Goal: Download file/media

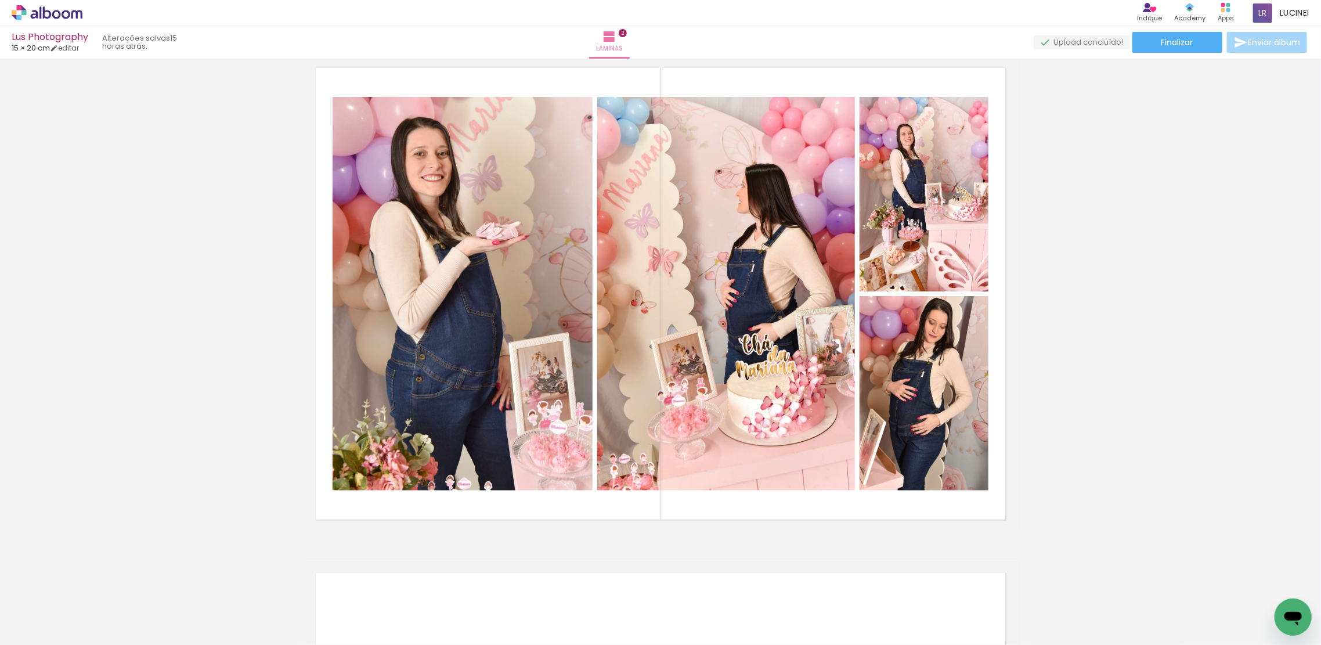
scroll to position [774, 0]
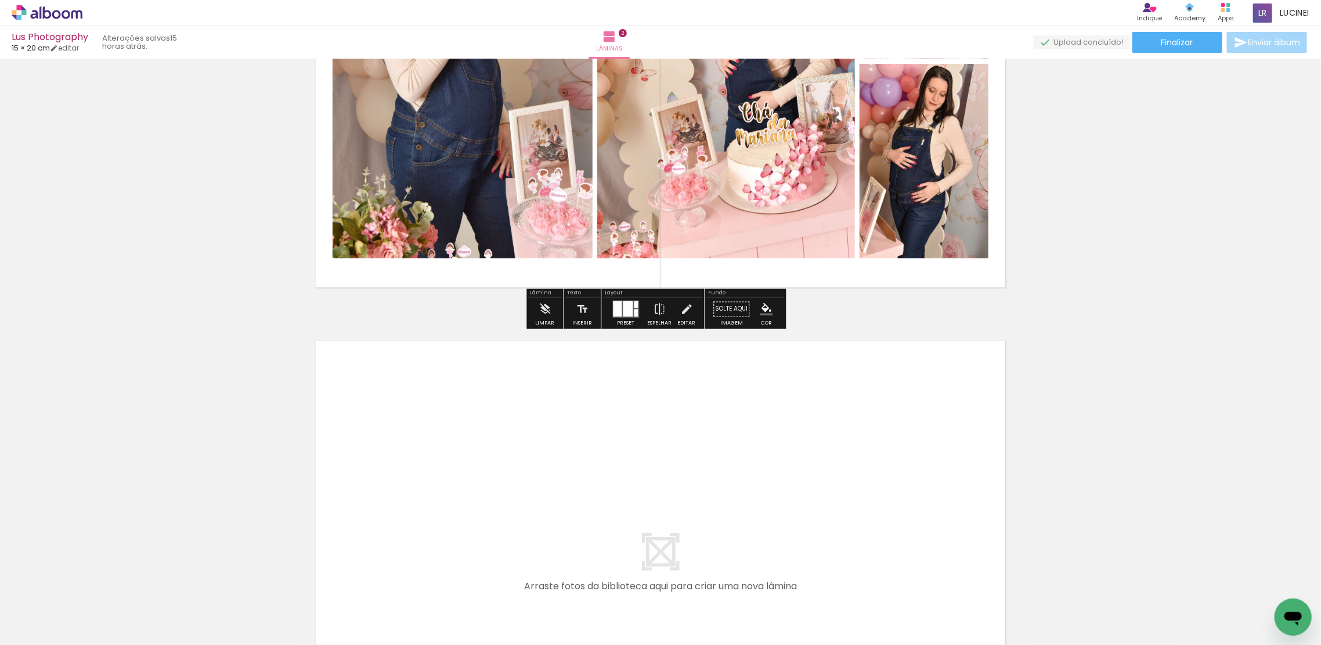
click at [49, 624] on span "Adicionar Fotos" at bounding box center [41, 629] width 35 height 13
click at [0, 0] on input "file" at bounding box center [0, 0] width 0 height 0
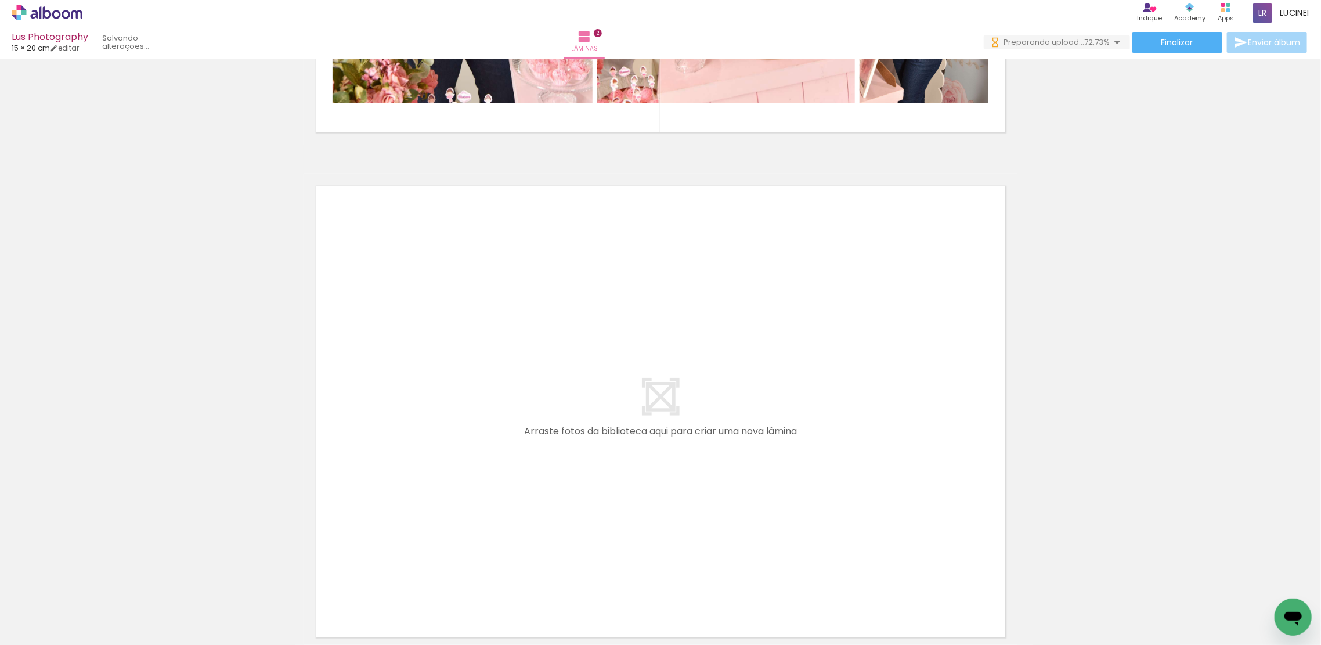
scroll to position [0, 0]
drag, startPoint x: 962, startPoint y: 617, endPoint x: 746, endPoint y: 430, distance: 286.0
click at [746, 430] on quentale-workspace at bounding box center [660, 322] width 1321 height 645
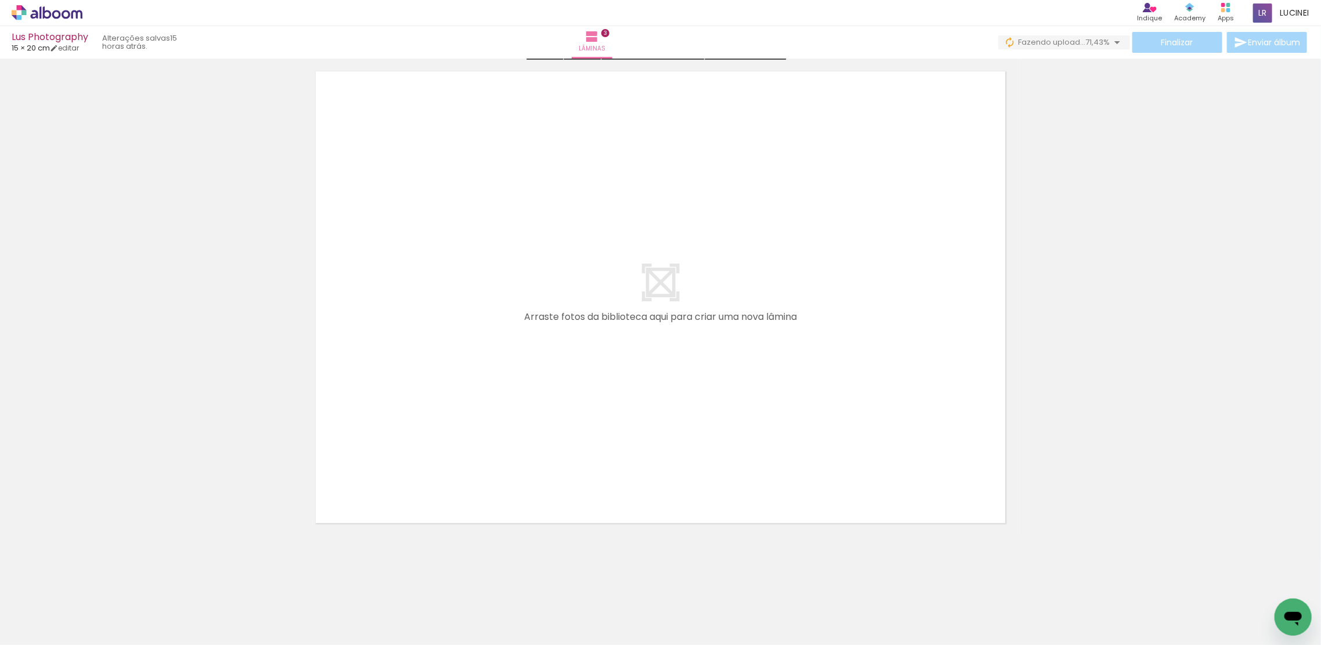
scroll to position [1551, 0]
drag, startPoint x: 654, startPoint y: 617, endPoint x: 666, endPoint y: 440, distance: 176.8
click at [666, 440] on quentale-workspace at bounding box center [660, 322] width 1321 height 645
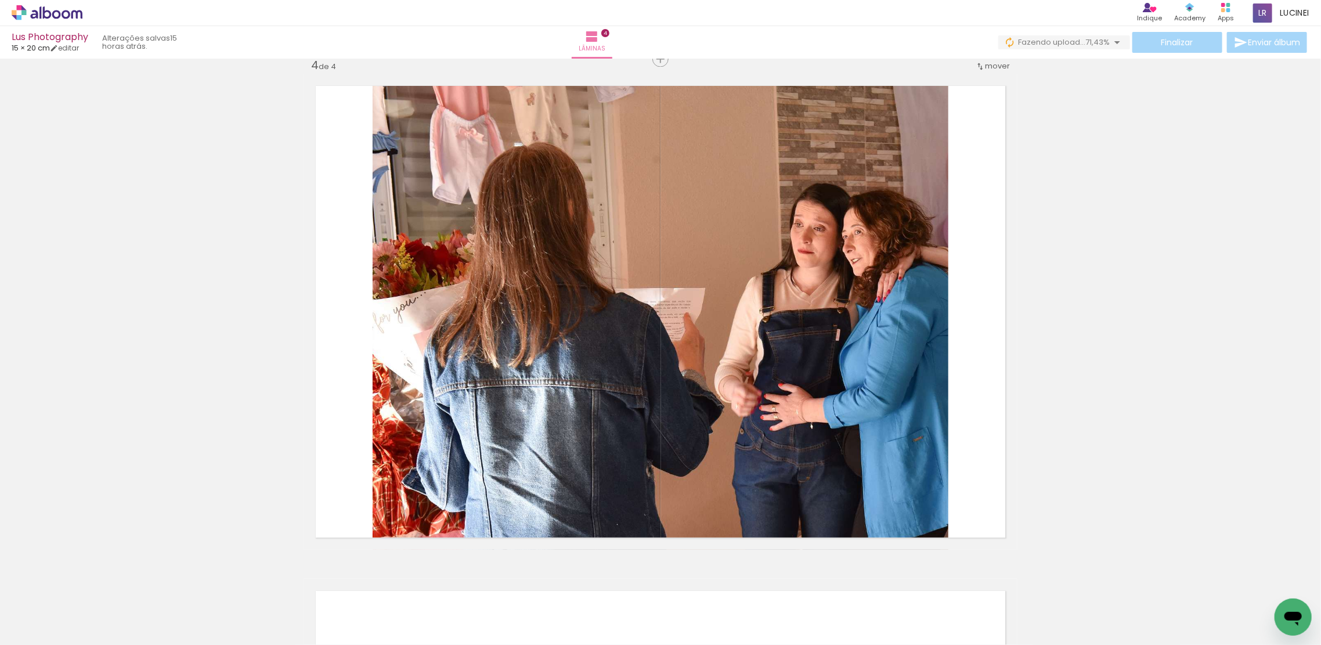
scroll to position [1529, 0]
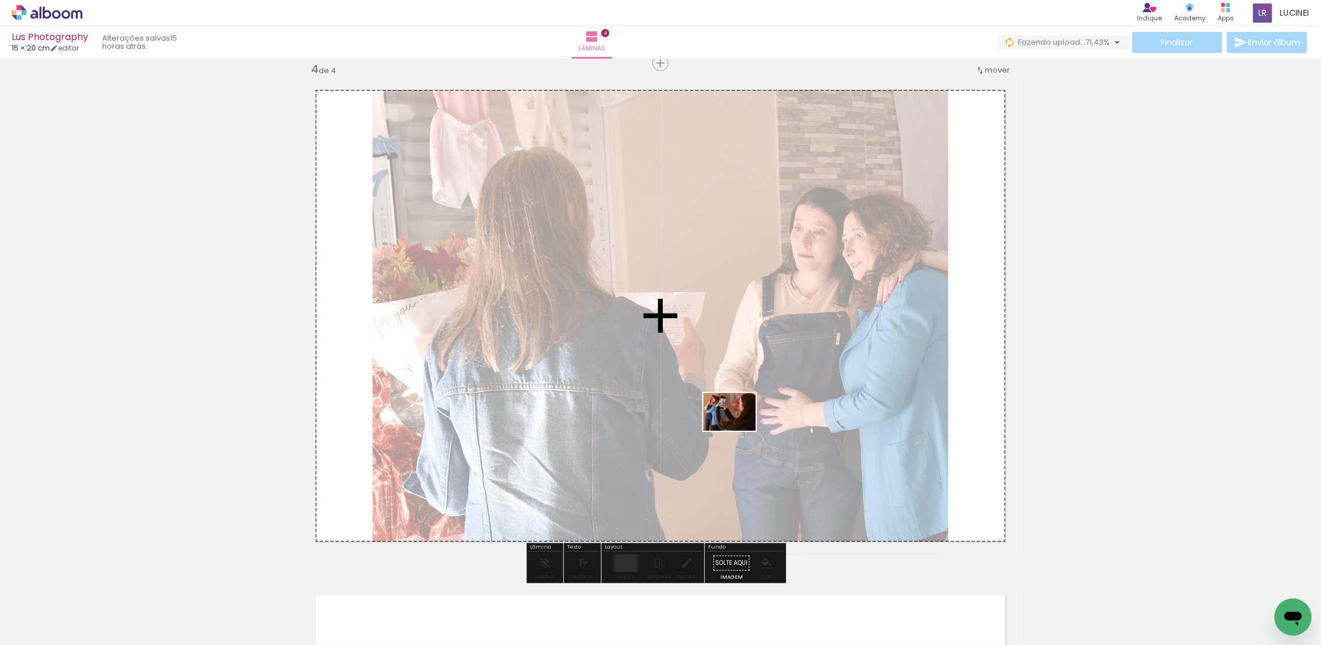
drag, startPoint x: 707, startPoint y: 608, endPoint x: 738, endPoint y: 428, distance: 182.6
click at [738, 428] on quentale-workspace at bounding box center [660, 322] width 1321 height 645
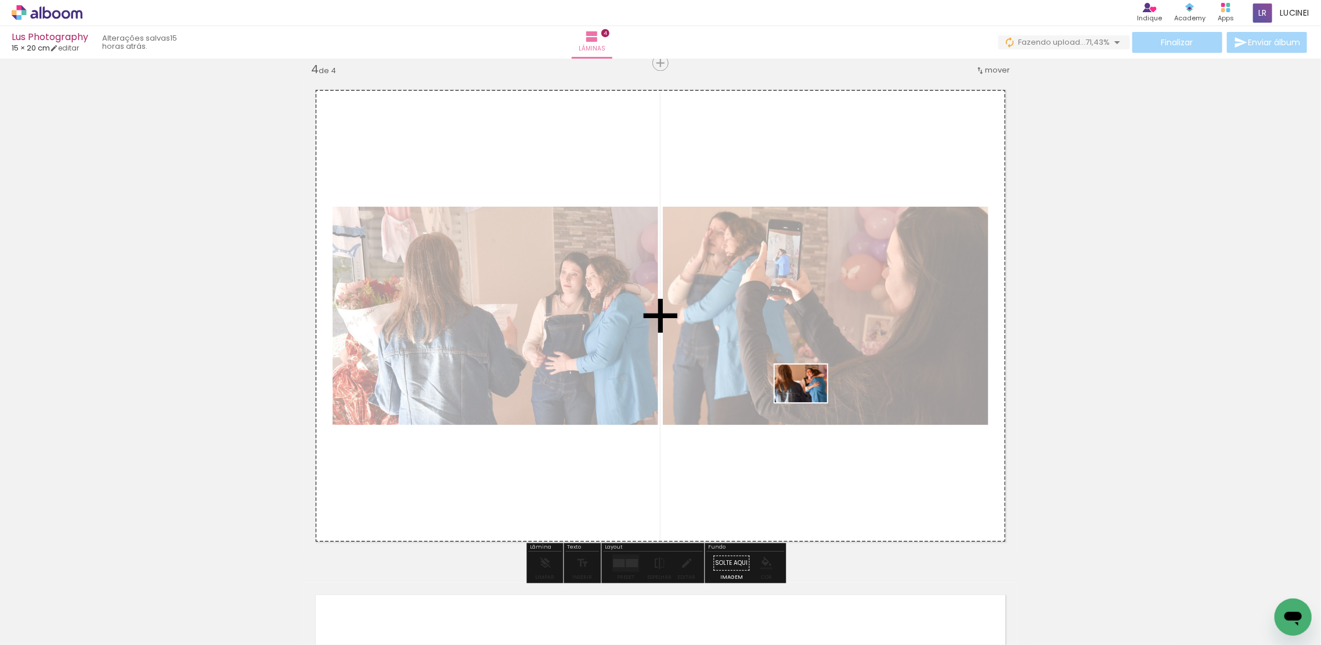
drag, startPoint x: 766, startPoint y: 616, endPoint x: 810, endPoint y: 399, distance: 221.4
click at [810, 399] on quentale-workspace at bounding box center [660, 322] width 1321 height 645
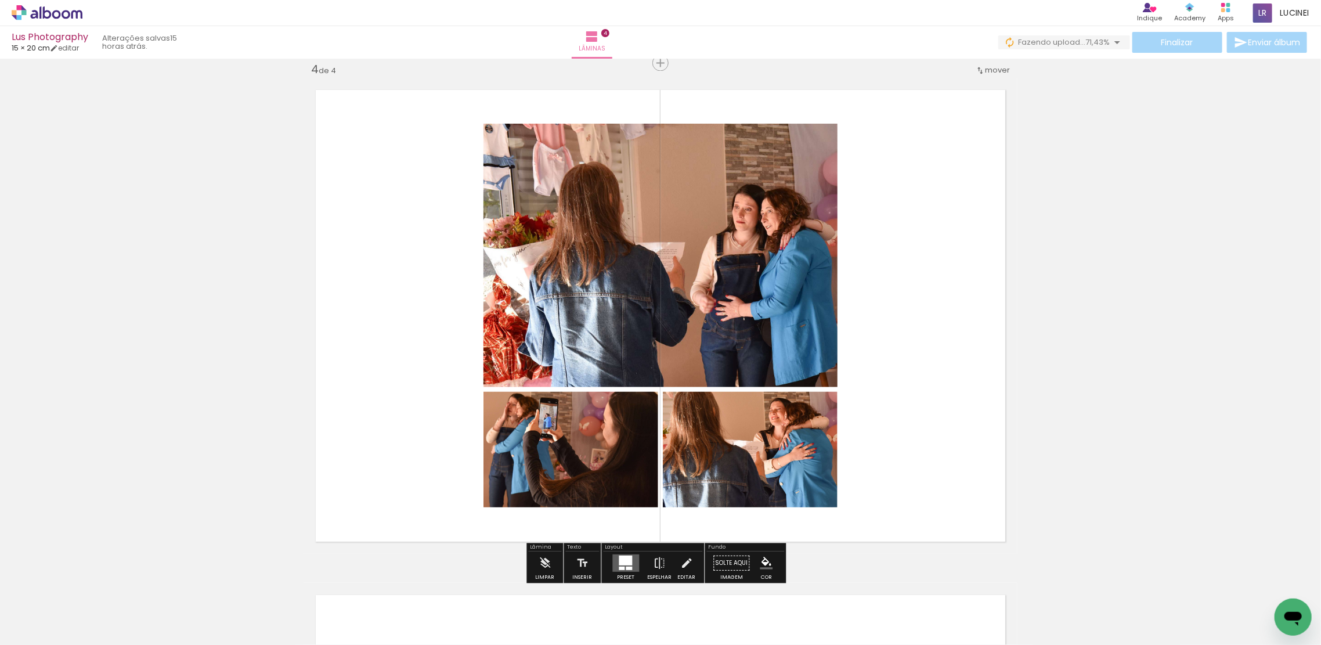
click at [22, 633] on iron-icon at bounding box center [17, 629] width 14 height 14
click at [0, 0] on input "file" at bounding box center [0, 0] width 0 height 0
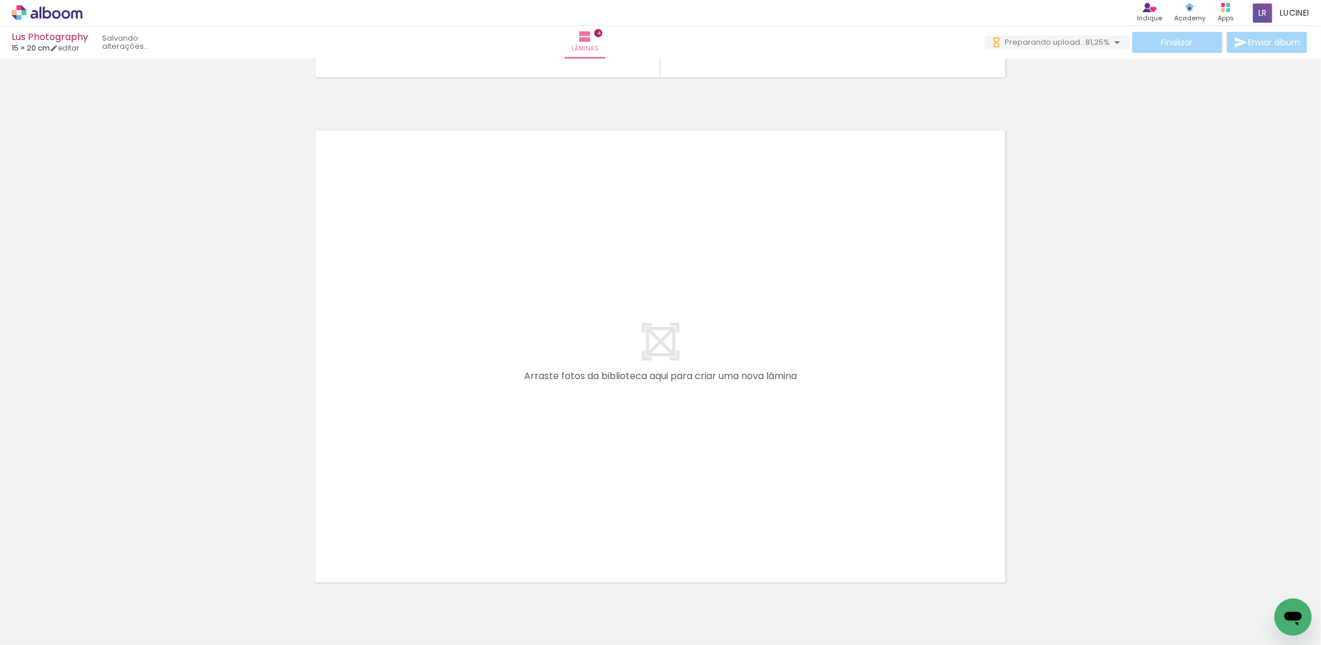
scroll to position [0, 0]
drag, startPoint x: 1033, startPoint y: 623, endPoint x: 845, endPoint y: 415, distance: 279.8
click at [845, 415] on quentale-workspace at bounding box center [660, 322] width 1321 height 645
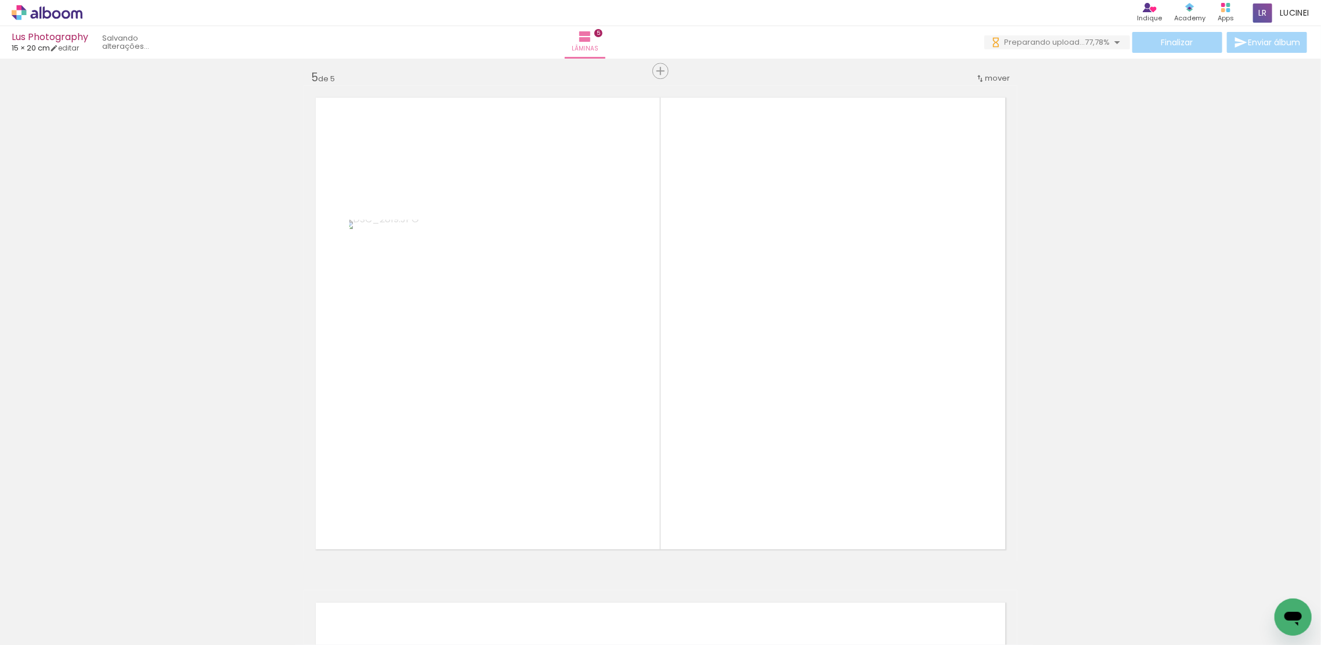
scroll to position [2034, 0]
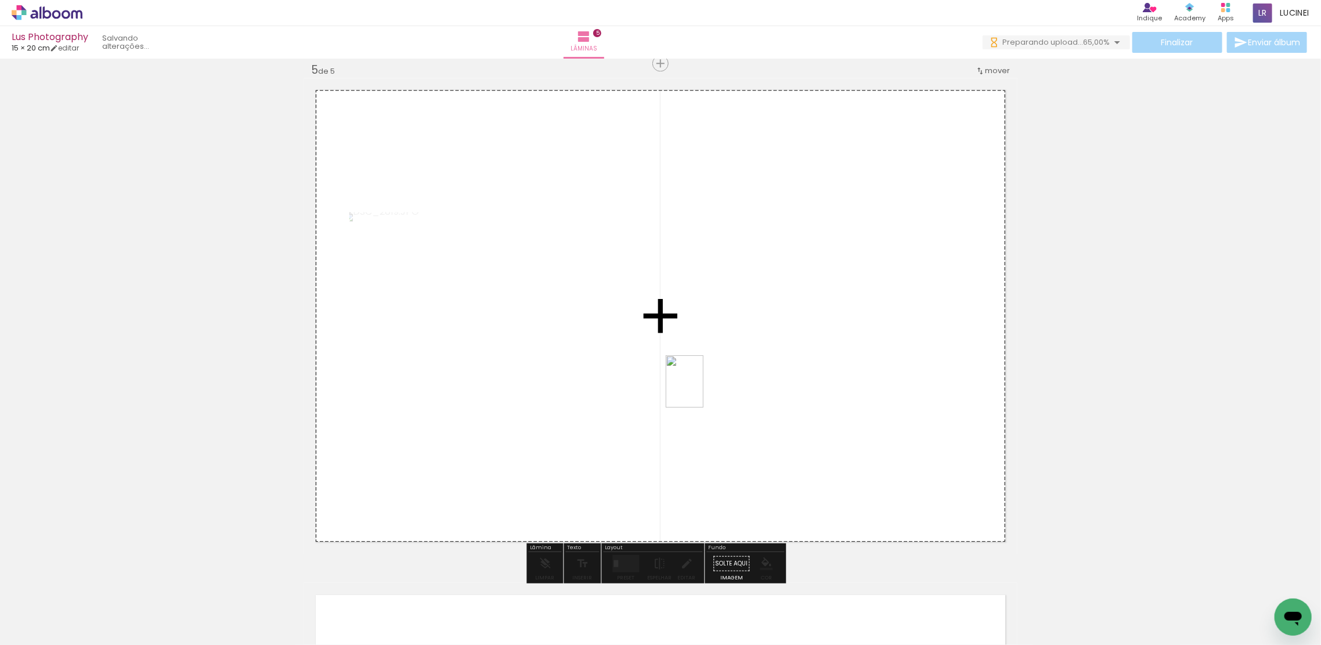
drag, startPoint x: 1100, startPoint y: 615, endPoint x: 1052, endPoint y: 496, distance: 128.1
click at [700, 390] on quentale-workspace at bounding box center [660, 322] width 1321 height 645
drag, startPoint x: 1165, startPoint y: 615, endPoint x: 1084, endPoint y: 474, distance: 162.0
click at [769, 305] on quentale-workspace at bounding box center [660, 322] width 1321 height 645
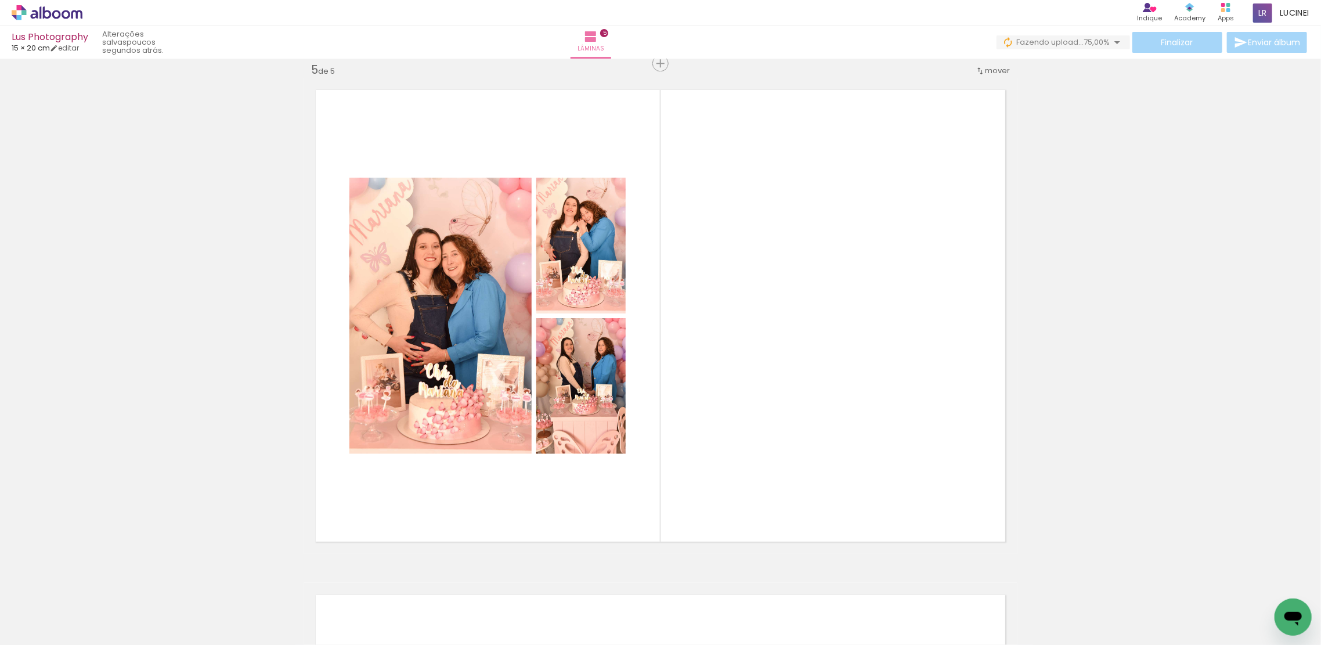
scroll to position [0, 77]
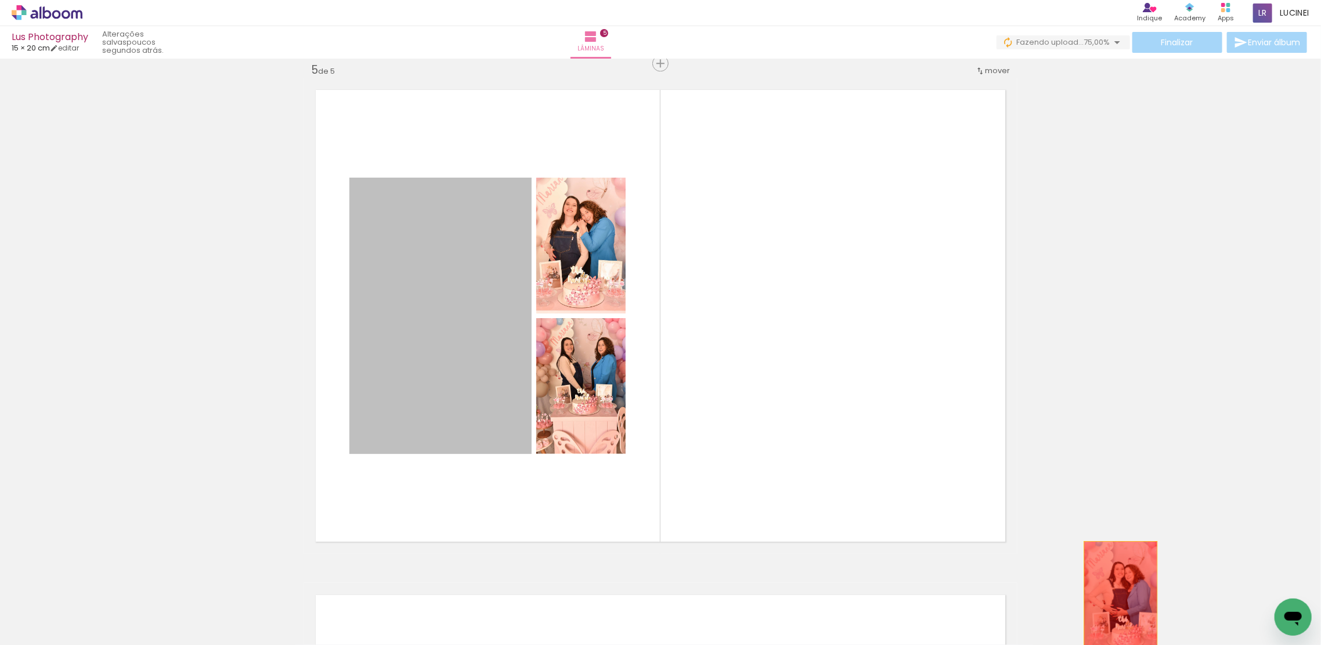
drag, startPoint x: 445, startPoint y: 353, endPoint x: 1211, endPoint y: 617, distance: 810.8
click at [1114, 597] on quentale-workspace at bounding box center [660, 322] width 1321 height 645
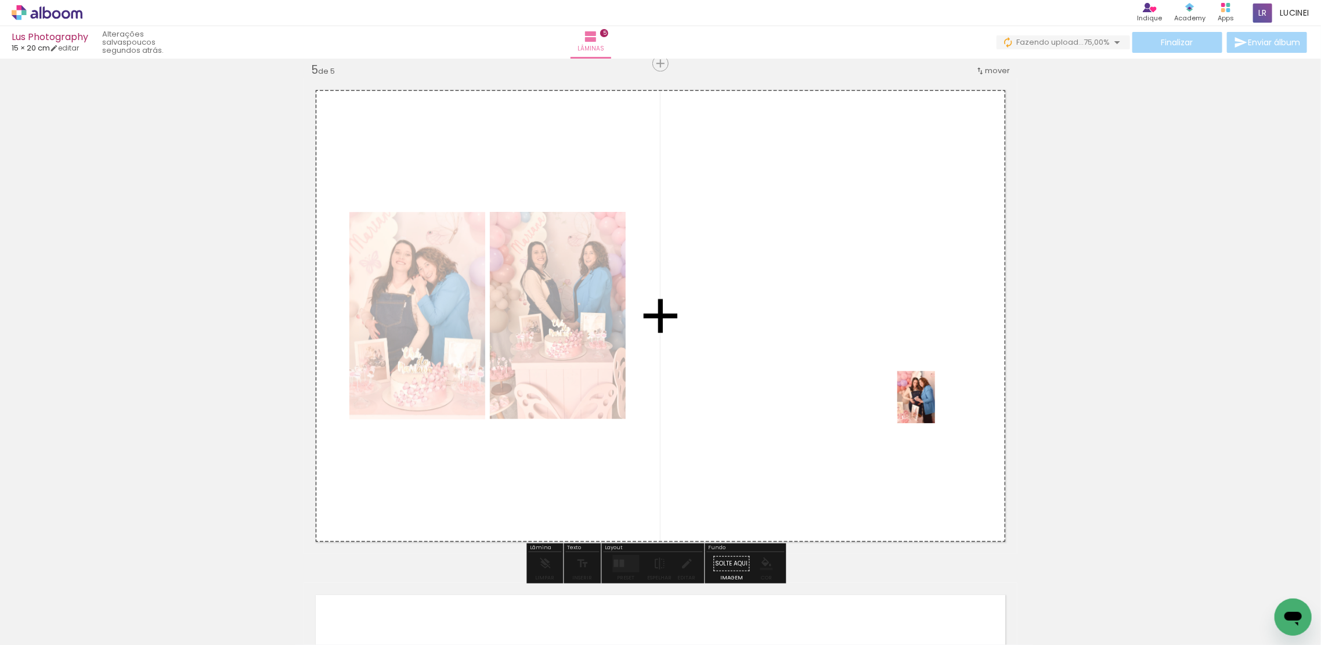
drag, startPoint x: 1219, startPoint y: 615, endPoint x: 1134, endPoint y: 462, distance: 175.1
click at [930, 405] on quentale-workspace at bounding box center [660, 322] width 1321 height 645
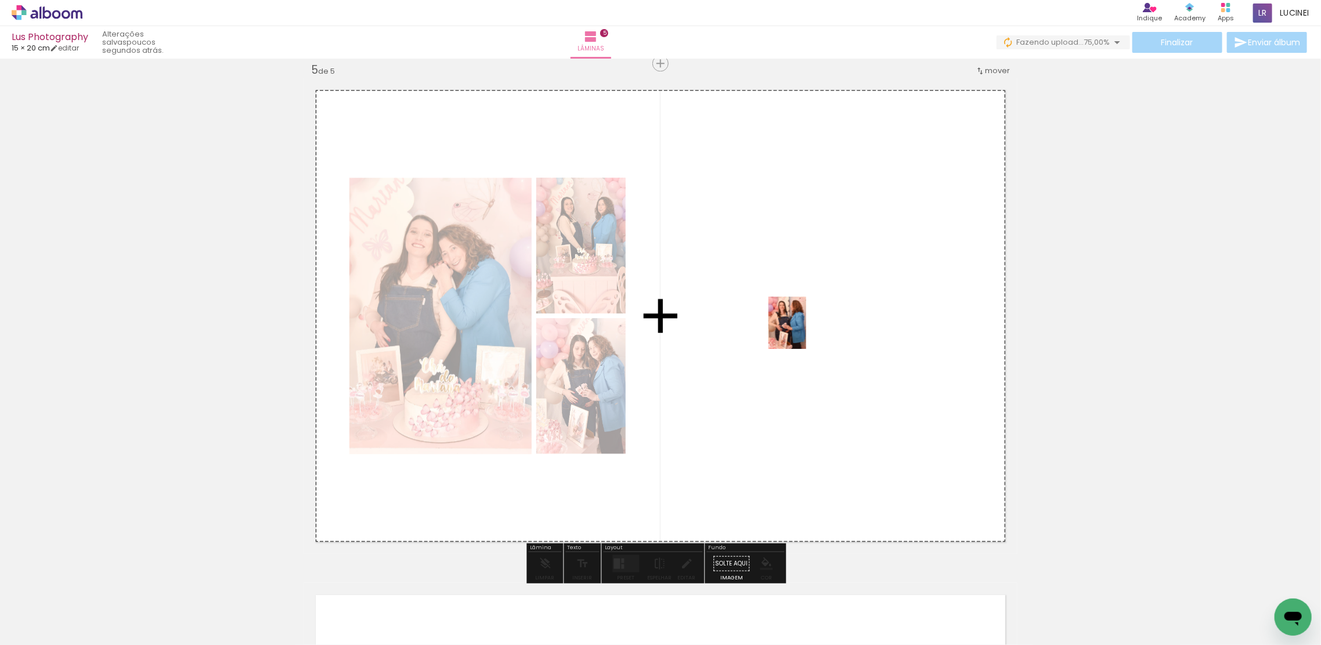
drag, startPoint x: 1277, startPoint y: 595, endPoint x: 1087, endPoint y: 480, distance: 221.5
click at [801, 331] on quentale-workspace at bounding box center [660, 322] width 1321 height 645
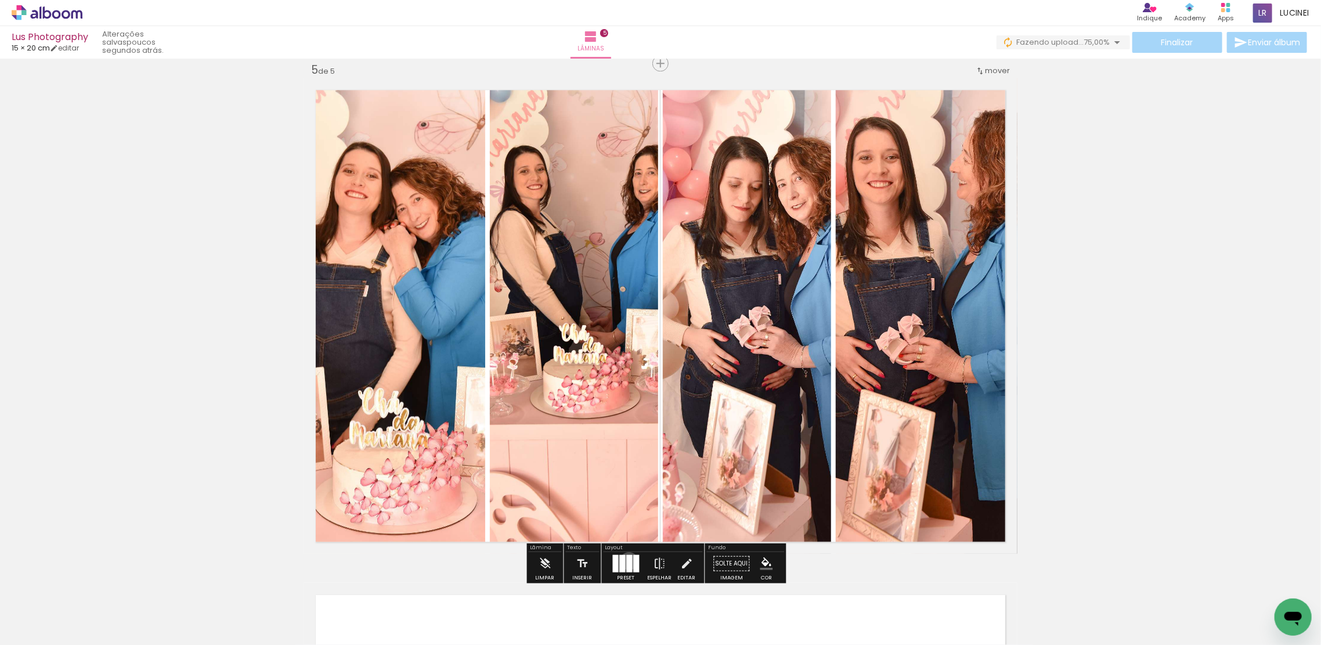
click at [627, 560] on div at bounding box center [630, 563] width 6 height 17
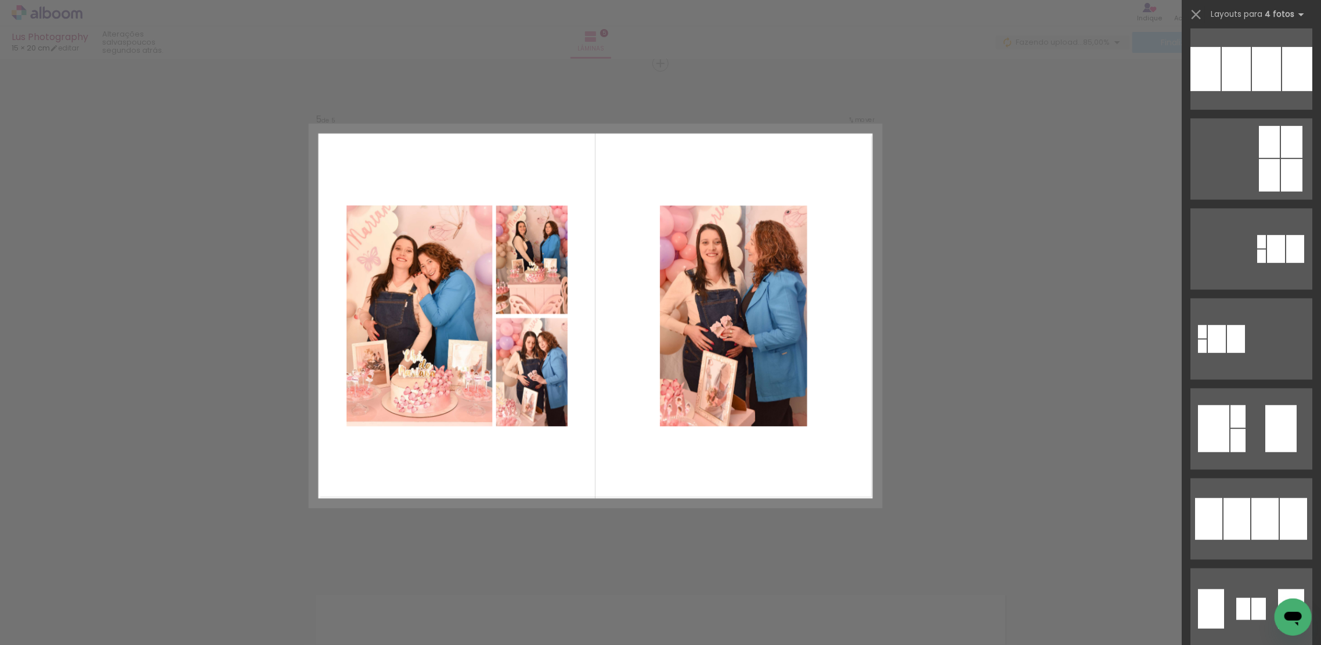
scroll to position [464, 0]
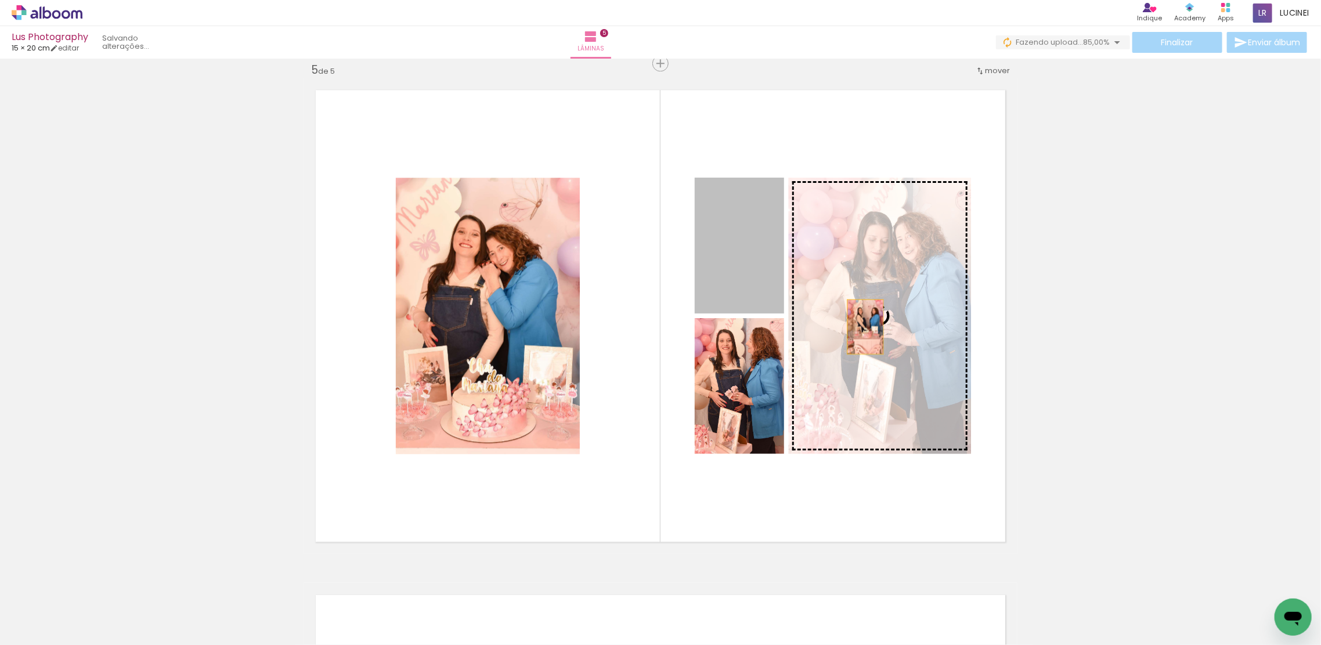
drag, startPoint x: 739, startPoint y: 247, endPoint x: 859, endPoint y: 326, distance: 144.5
click at [0, 0] on slot at bounding box center [0, 0] width 0 height 0
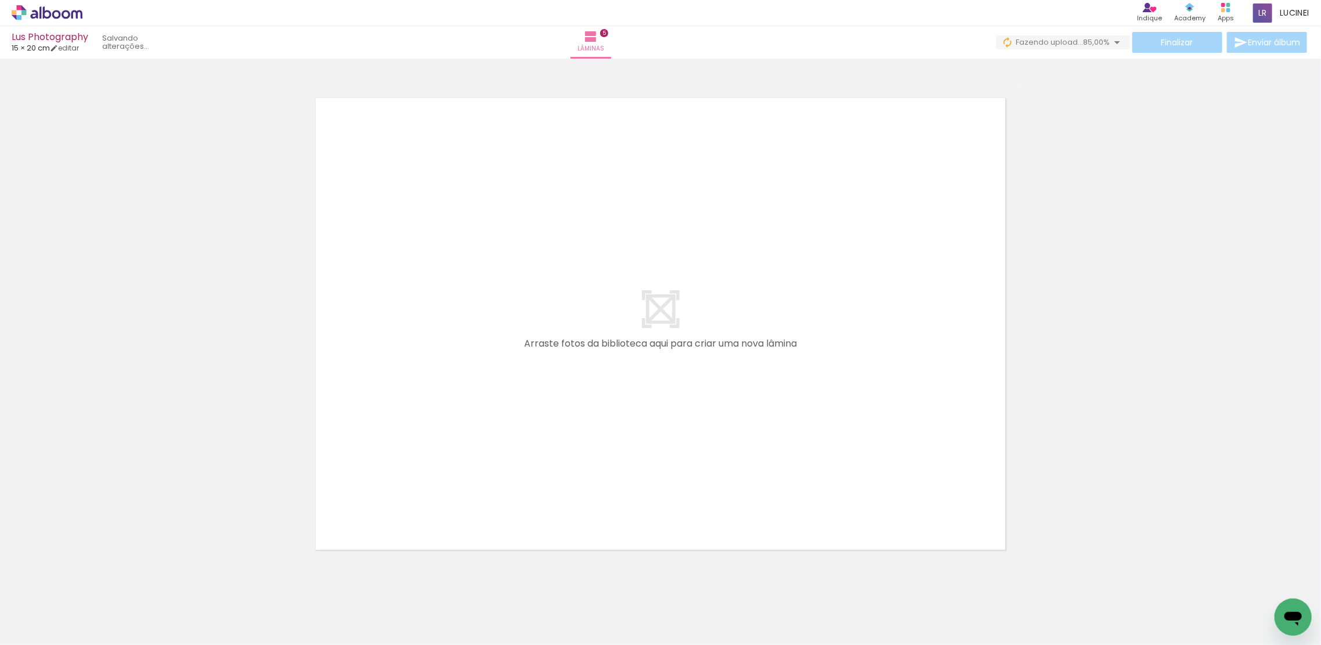
scroll to position [2561, 0]
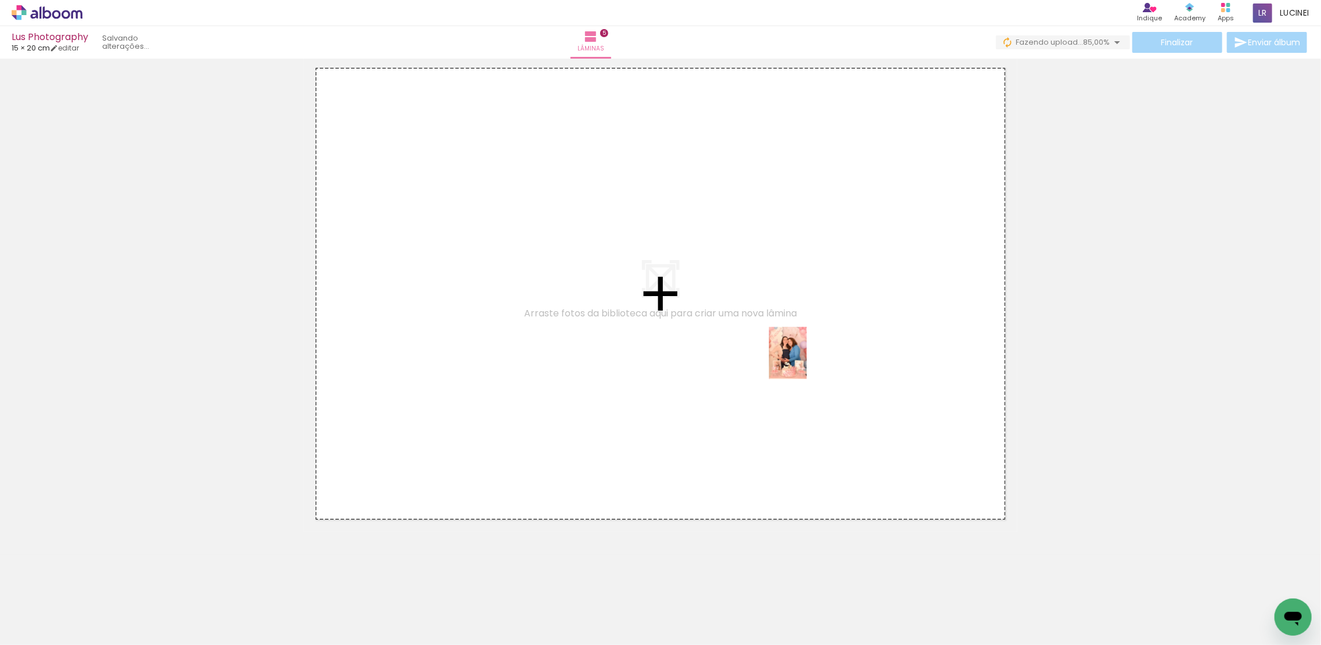
drag, startPoint x: 959, startPoint y: 616, endPoint x: 803, endPoint y: 361, distance: 298.8
click at [803, 361] on quentale-workspace at bounding box center [660, 322] width 1321 height 645
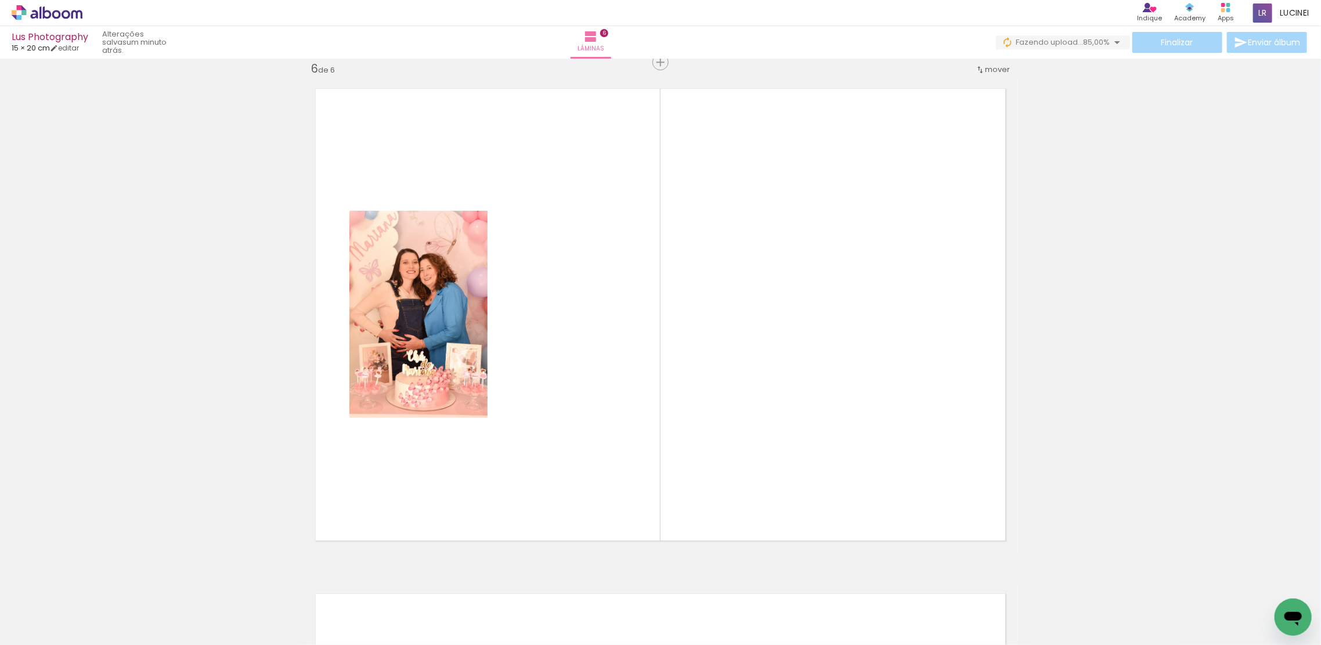
scroll to position [2539, 0]
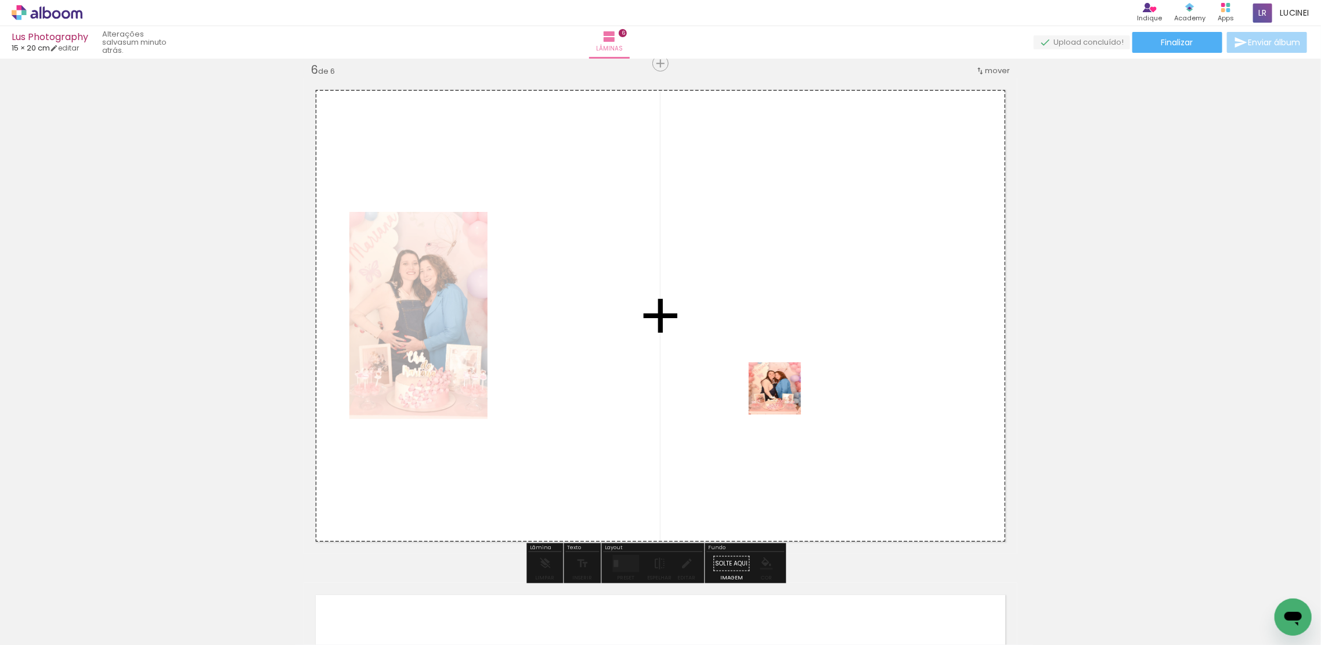
drag, startPoint x: 1143, startPoint y: 619, endPoint x: 1093, endPoint y: 463, distance: 164.1
click at [772, 388] on quentale-workspace at bounding box center [660, 322] width 1321 height 645
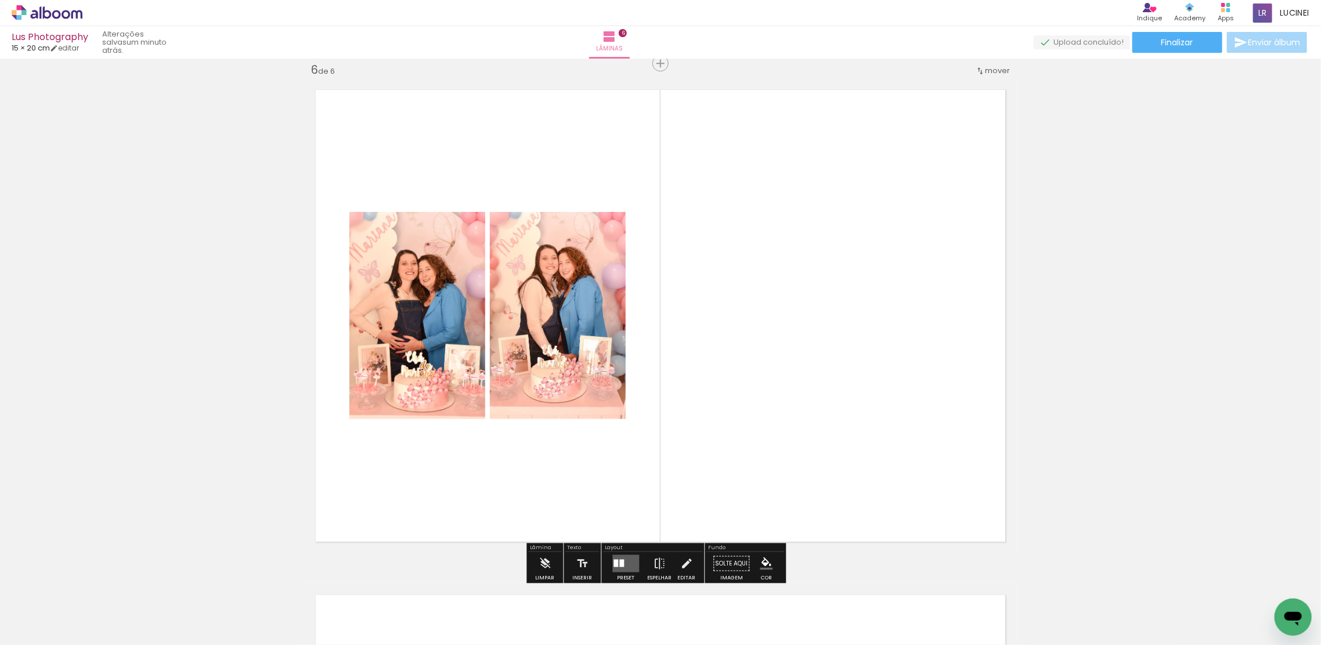
click at [625, 561] on quentale-layouter at bounding box center [626, 563] width 27 height 17
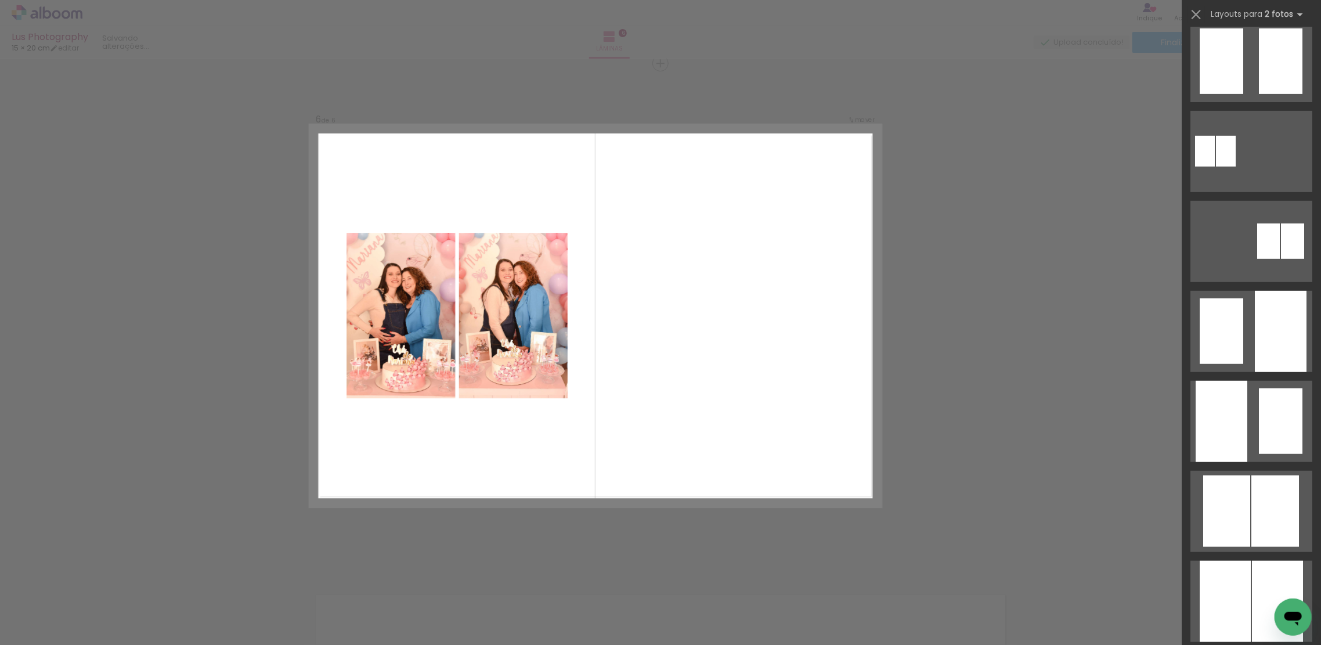
scroll to position [0, 0]
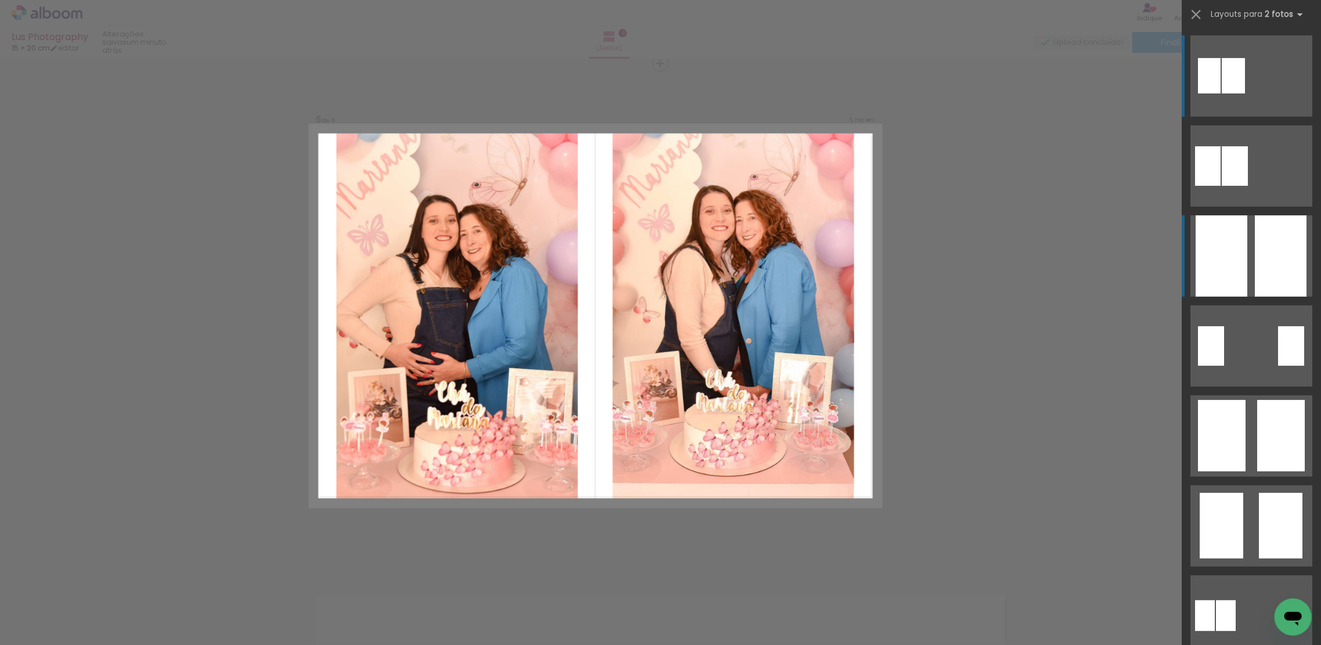
click at [1255, 270] on div at bounding box center [1281, 255] width 52 height 81
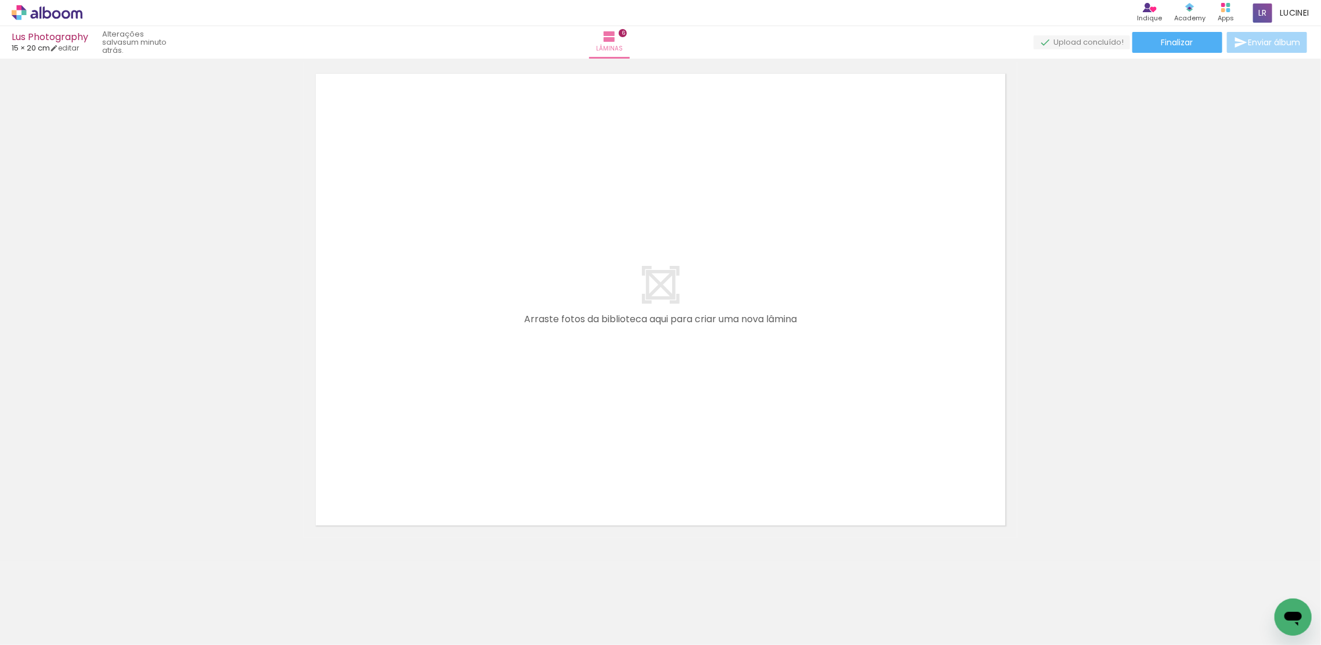
scroll to position [3065, 0]
click at [37, 631] on span "Adicionar Fotos" at bounding box center [41, 629] width 35 height 13
click at [0, 0] on input "file" at bounding box center [0, 0] width 0 height 0
click at [26, 630] on span "Adicionar Fotos" at bounding box center [41, 629] width 35 height 13
click at [0, 0] on input "file" at bounding box center [0, 0] width 0 height 0
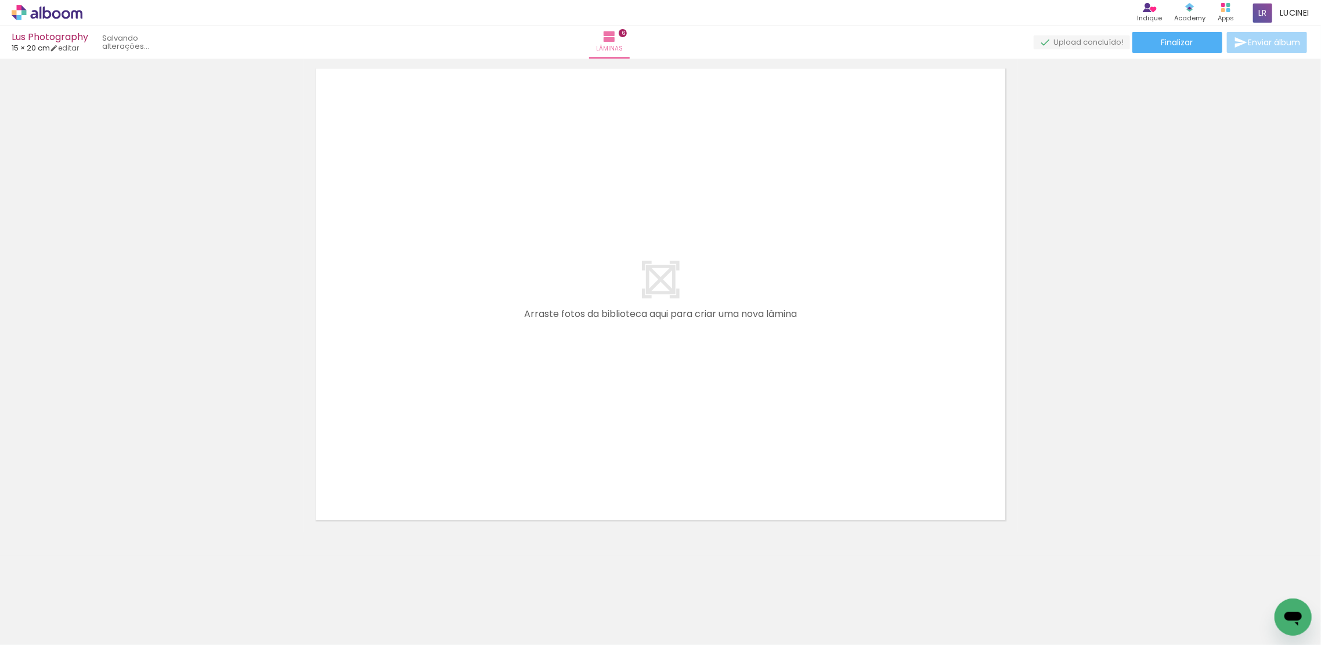
scroll to position [0, 337]
drag, startPoint x: 1079, startPoint y: 610, endPoint x: 798, endPoint y: 378, distance: 364.4
click at [798, 378] on quentale-workspace at bounding box center [660, 322] width 1321 height 645
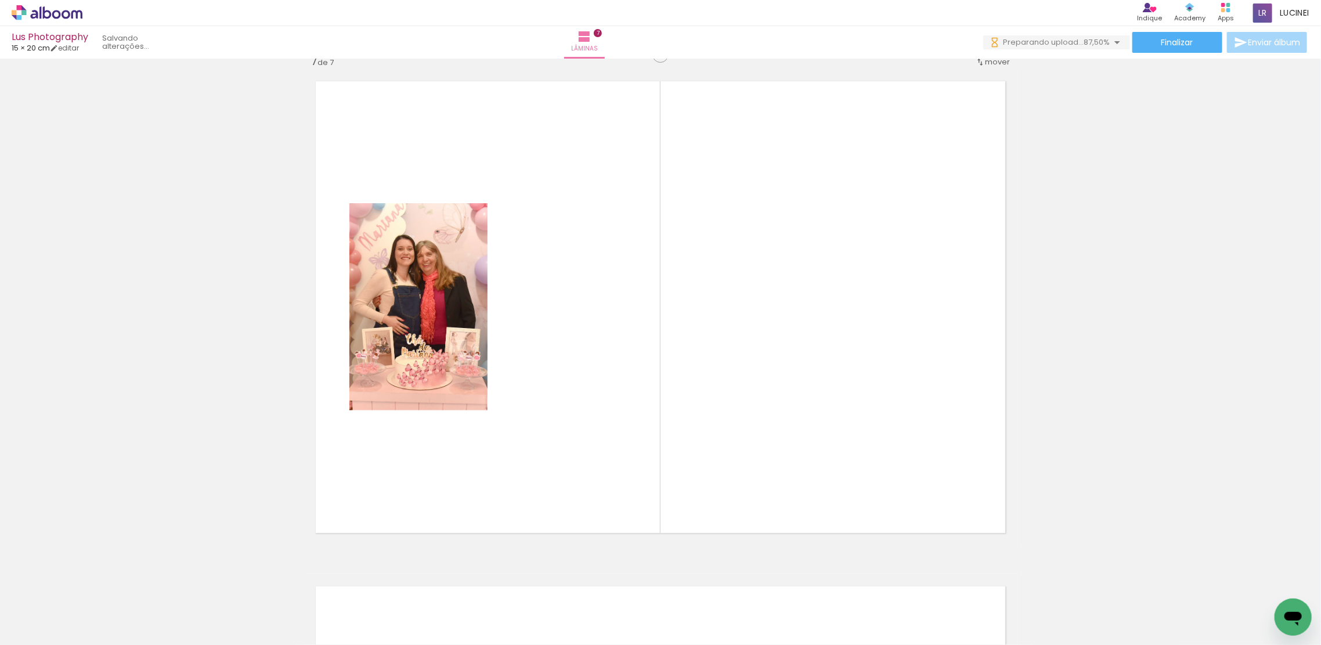
scroll to position [3044, 0]
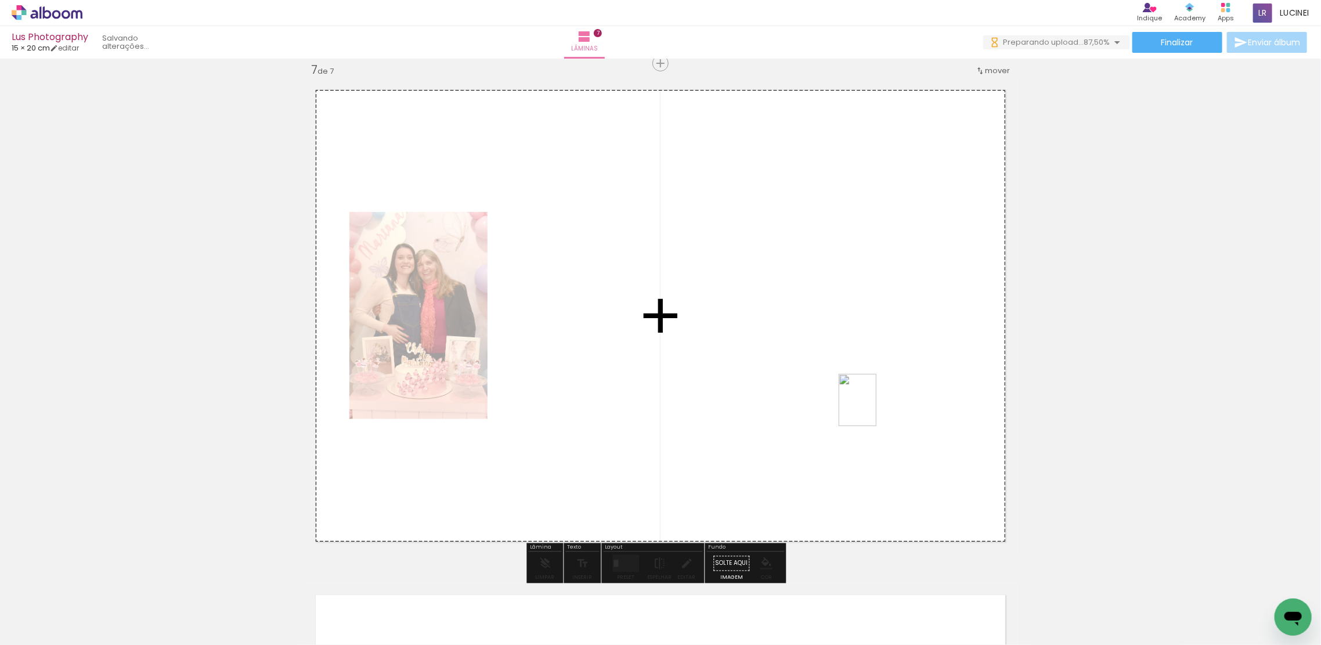
drag, startPoint x: 1155, startPoint y: 613, endPoint x: 843, endPoint y: 382, distance: 387.5
click at [843, 382] on quentale-workspace at bounding box center [660, 322] width 1321 height 645
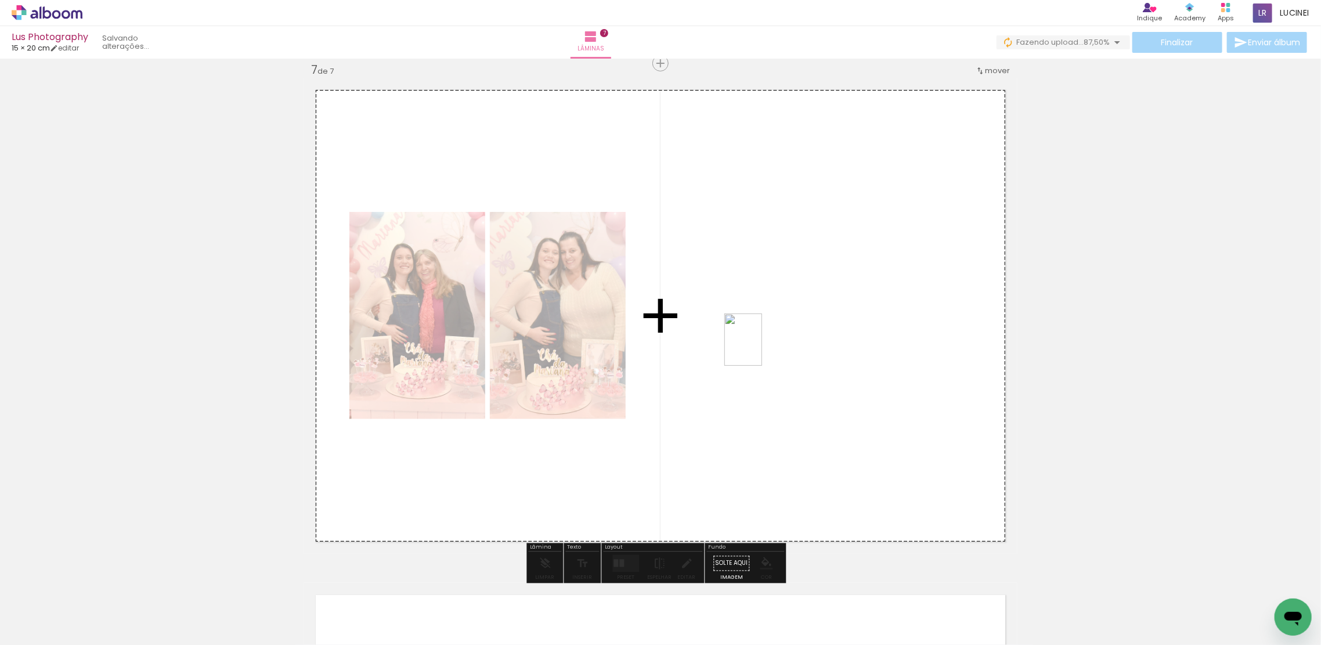
drag, startPoint x: 1179, startPoint y: 595, endPoint x: 759, endPoint y: 348, distance: 487.2
click at [759, 348] on quentale-workspace at bounding box center [660, 322] width 1321 height 645
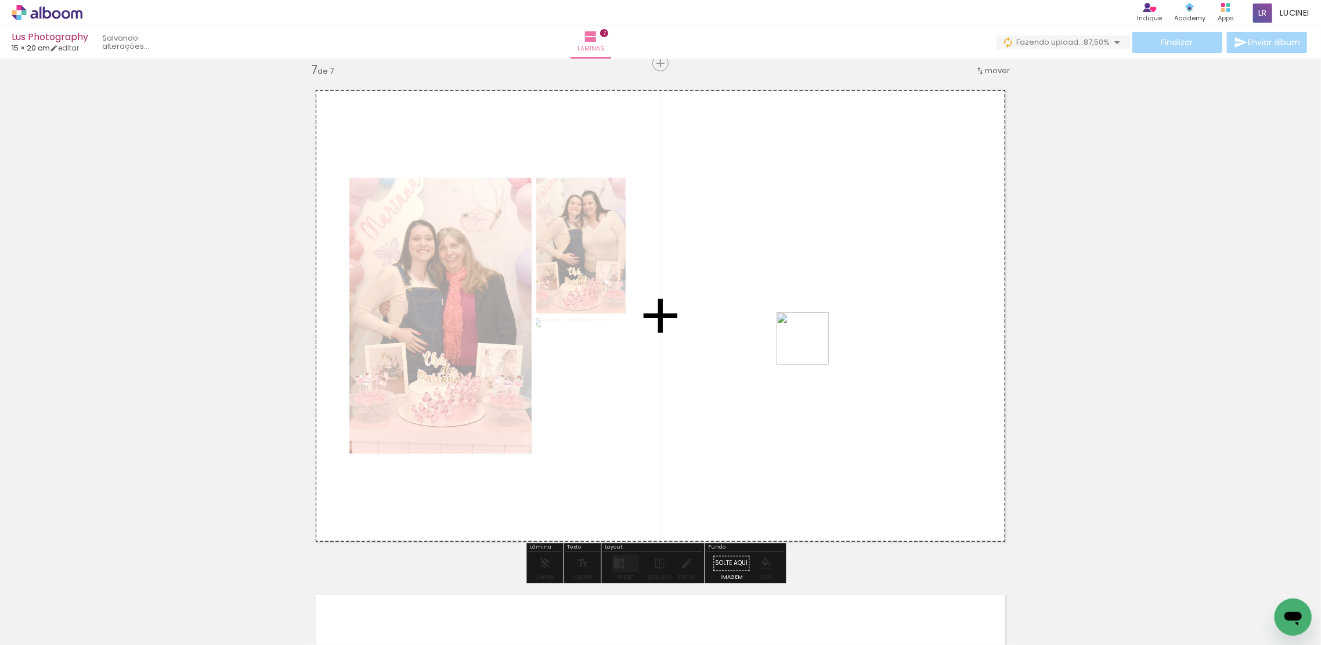
drag, startPoint x: 1260, startPoint y: 583, endPoint x: 1096, endPoint y: 427, distance: 226.2
click at [796, 335] on quentale-workspace at bounding box center [660, 322] width 1321 height 645
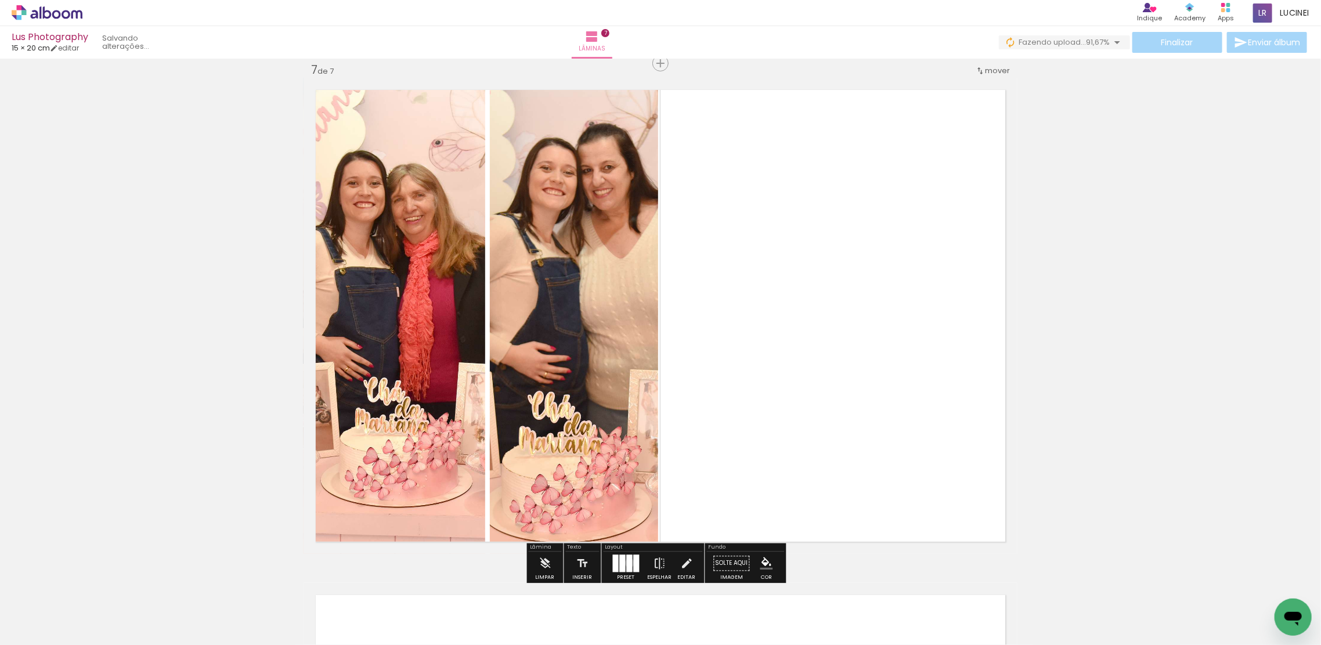
click at [627, 562] on div at bounding box center [630, 563] width 6 height 17
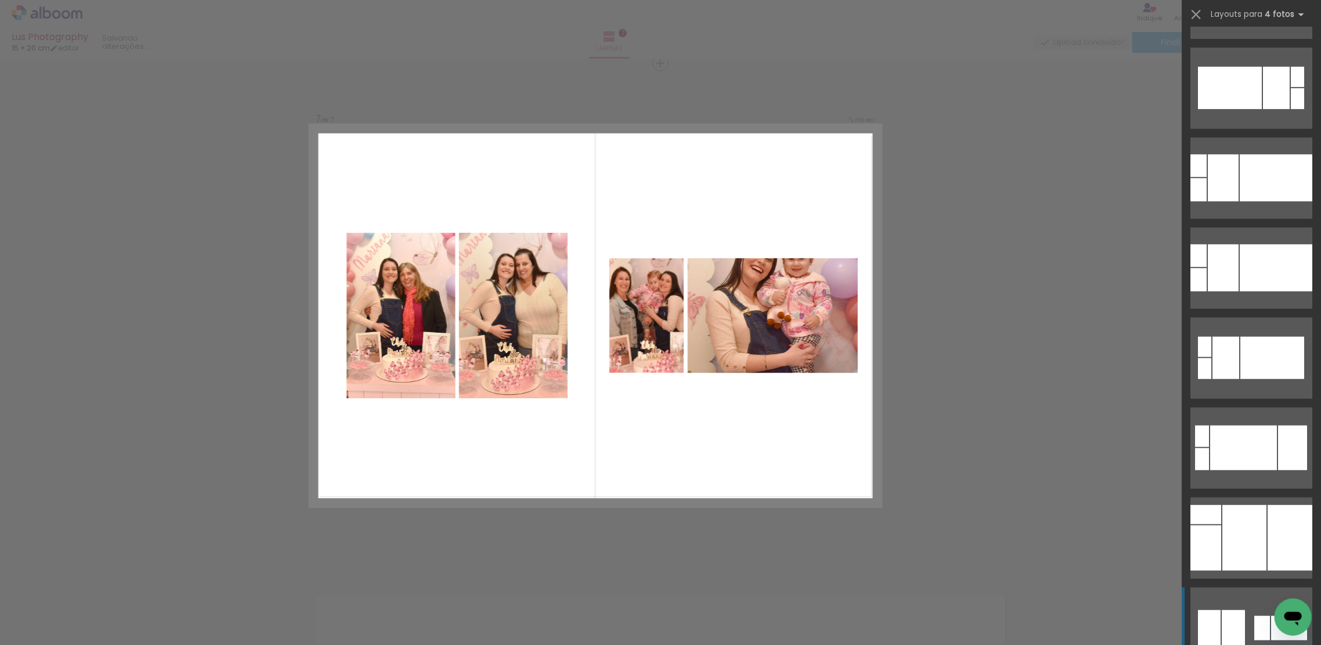
scroll to position [6499, 0]
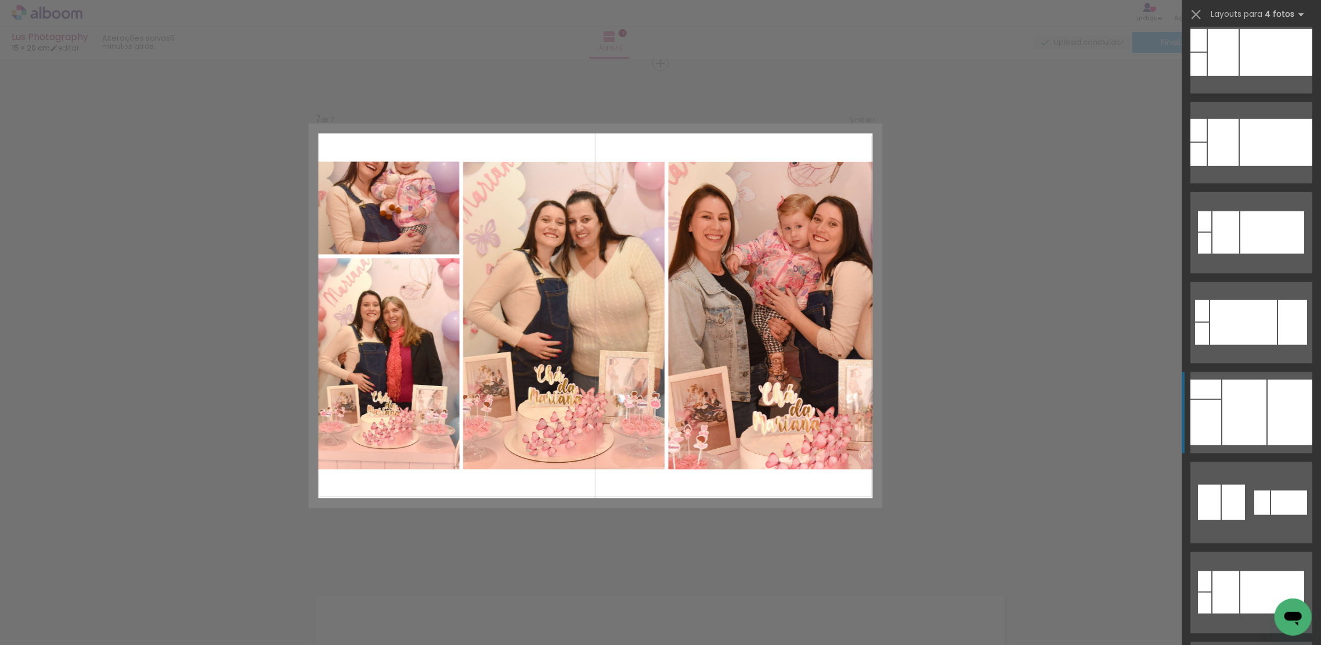
click at [1206, 166] on div at bounding box center [1198, 154] width 16 height 23
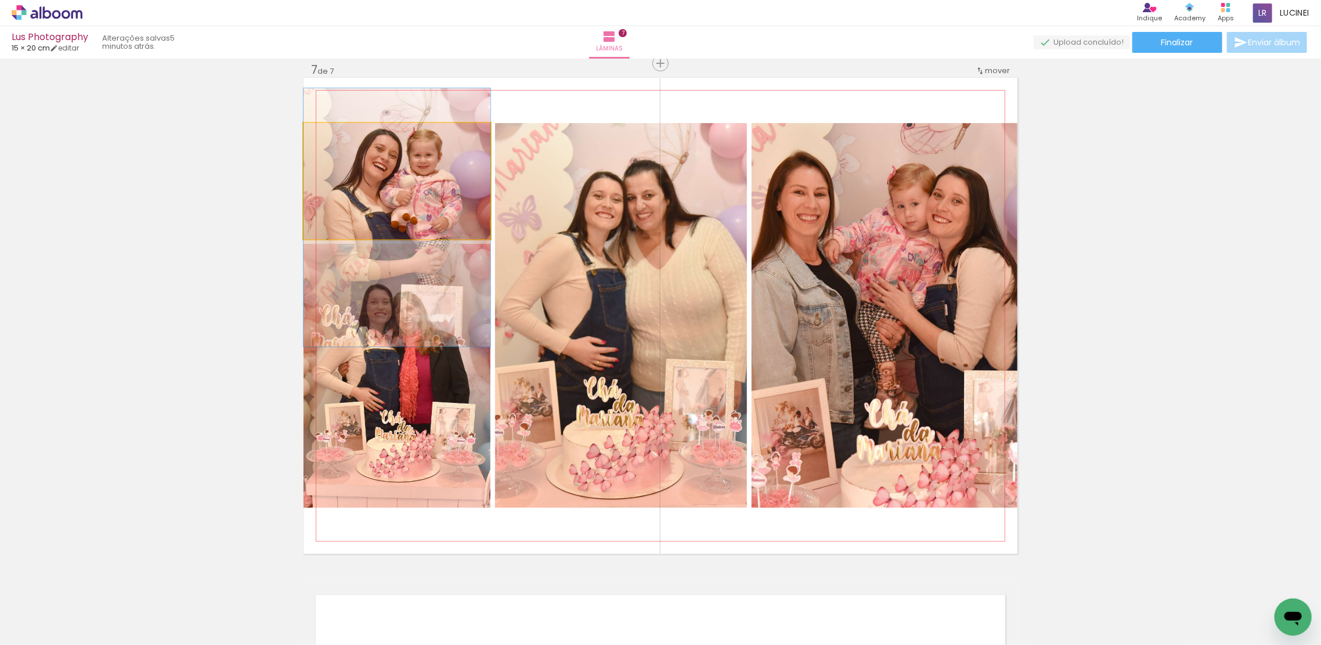
drag, startPoint x: 432, startPoint y: 180, endPoint x: 435, endPoint y: 217, distance: 36.7
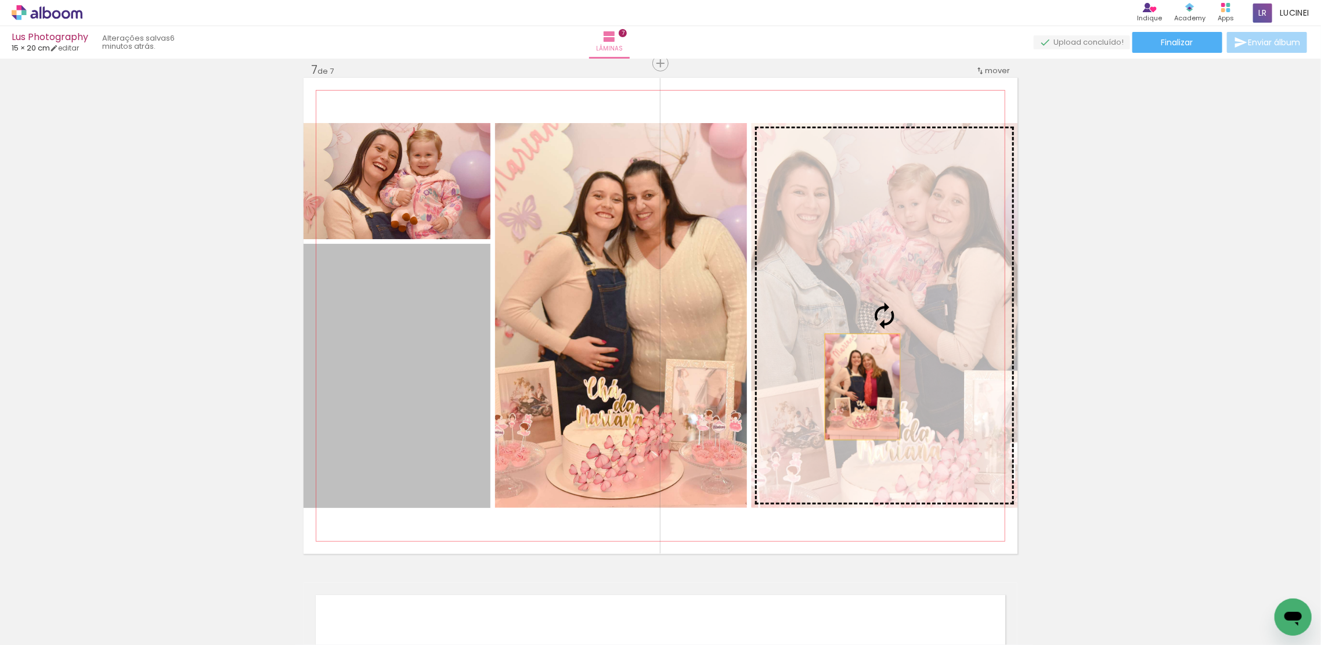
drag, startPoint x: 407, startPoint y: 347, endPoint x: 955, endPoint y: 368, distance: 547.6
click at [0, 0] on slot at bounding box center [0, 0] width 0 height 0
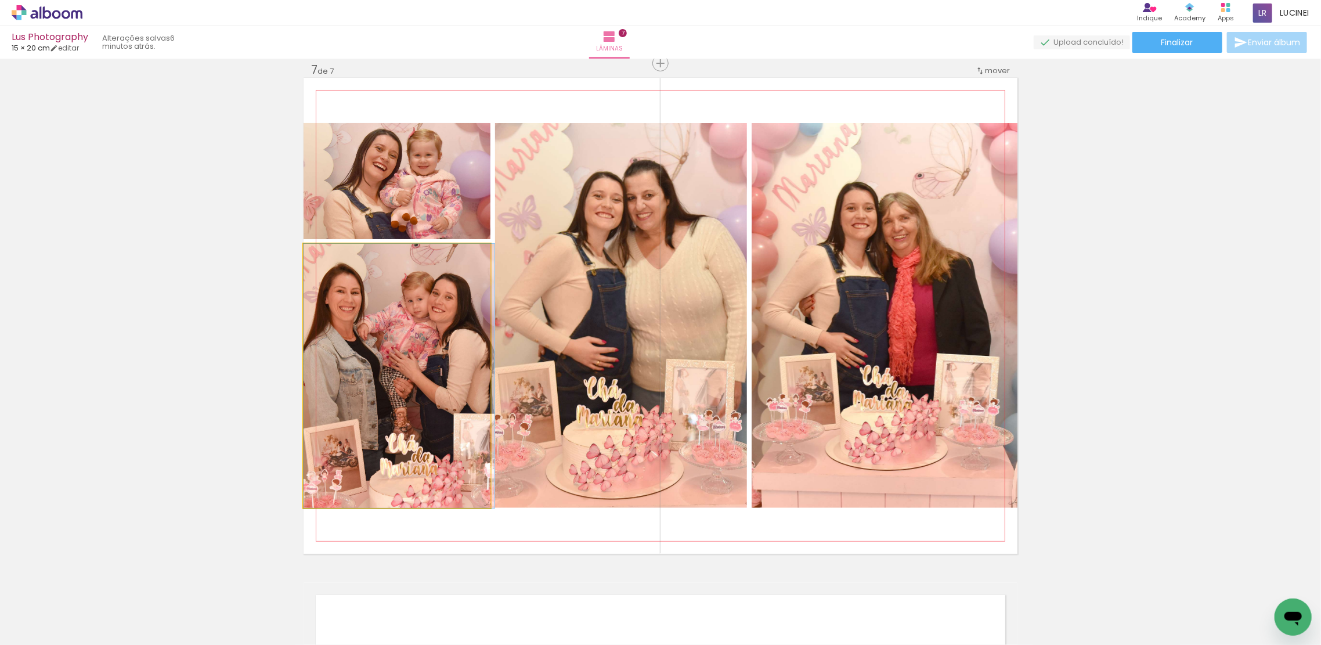
drag, startPoint x: 426, startPoint y: 384, endPoint x: 440, endPoint y: 382, distance: 14.7
drag, startPoint x: 351, startPoint y: 386, endPoint x: 369, endPoint y: 386, distance: 18.6
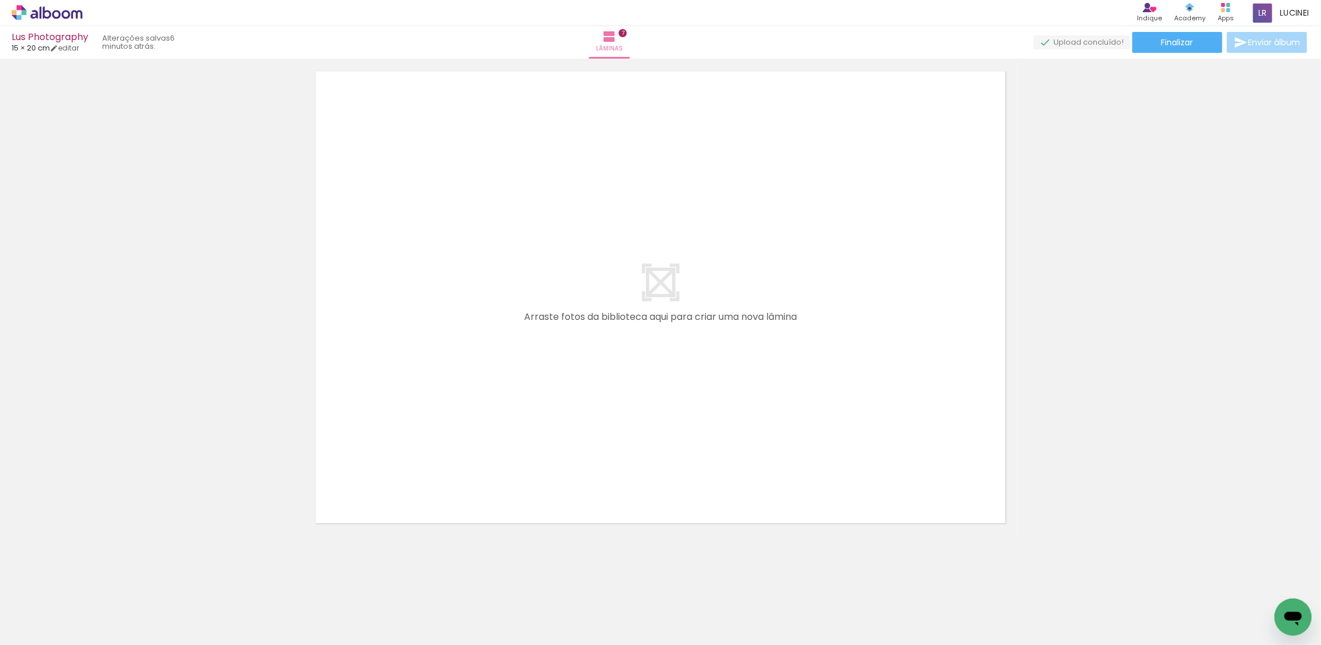
scroll to position [3570, 0]
click at [52, 630] on span "Adicionar Fotos" at bounding box center [41, 629] width 35 height 13
click at [0, 0] on input "file" at bounding box center [0, 0] width 0 height 0
drag, startPoint x: 1144, startPoint y: 624, endPoint x: 655, endPoint y: 388, distance: 542.7
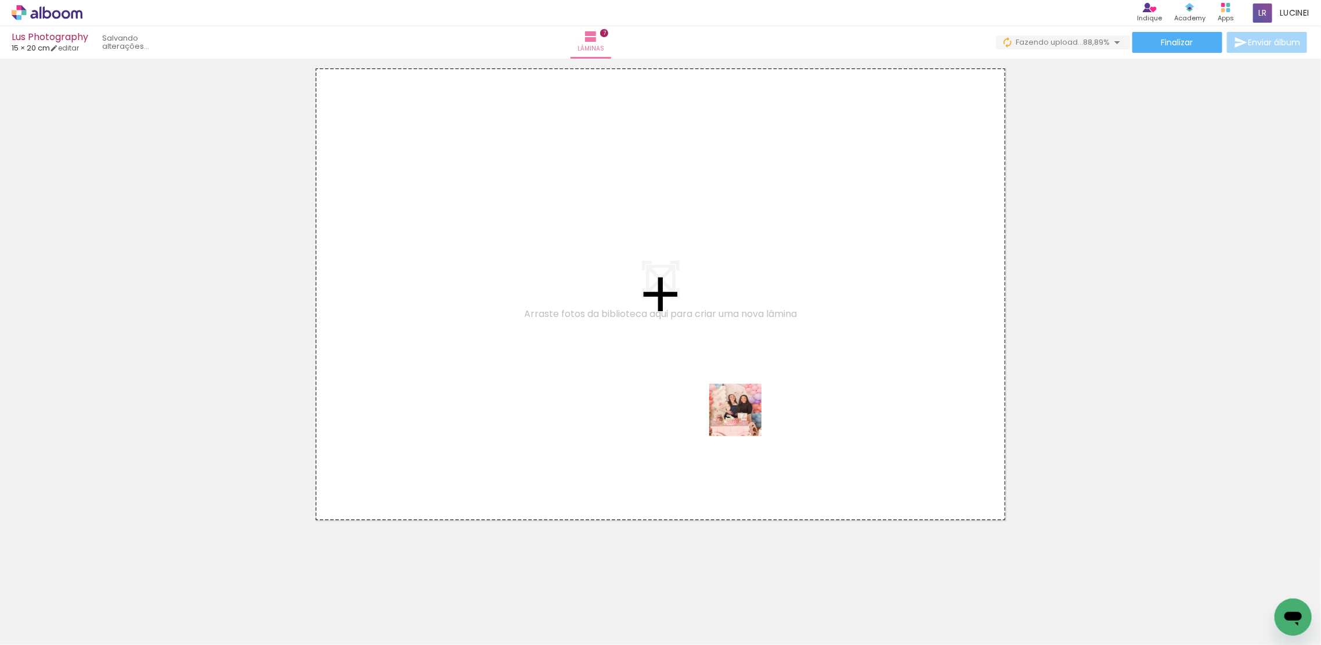
click at [655, 388] on quentale-workspace at bounding box center [660, 322] width 1321 height 645
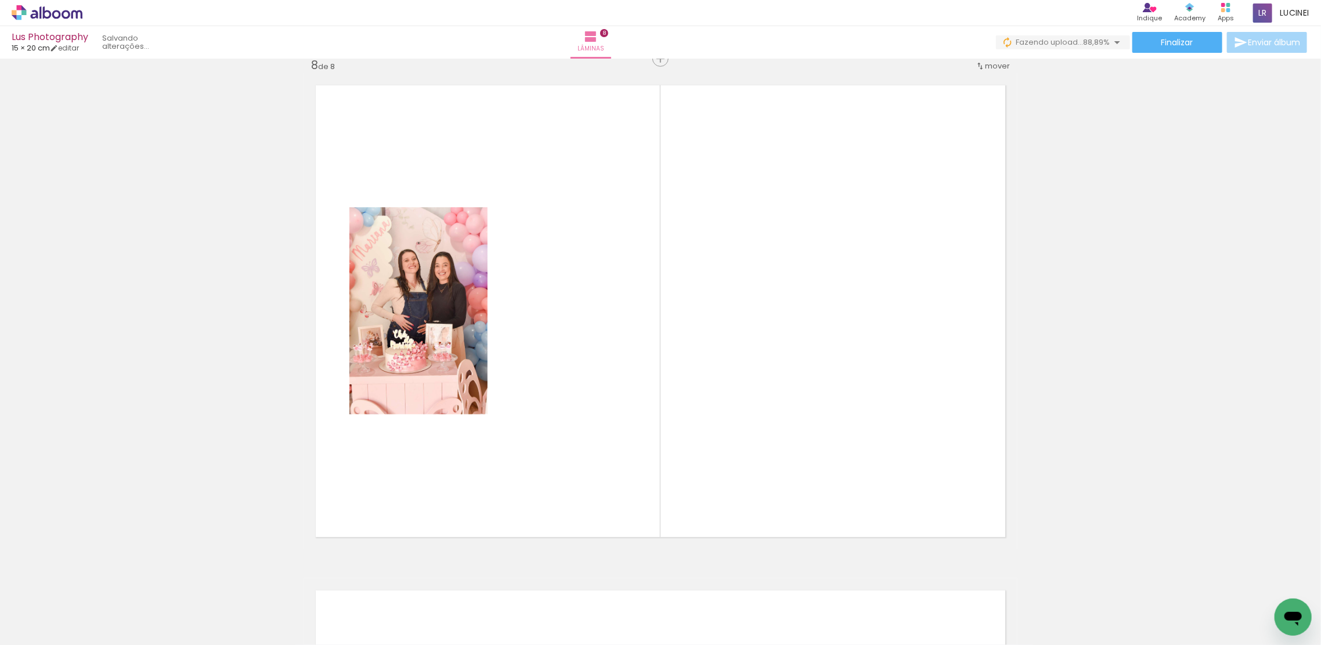
scroll to position [3549, 0]
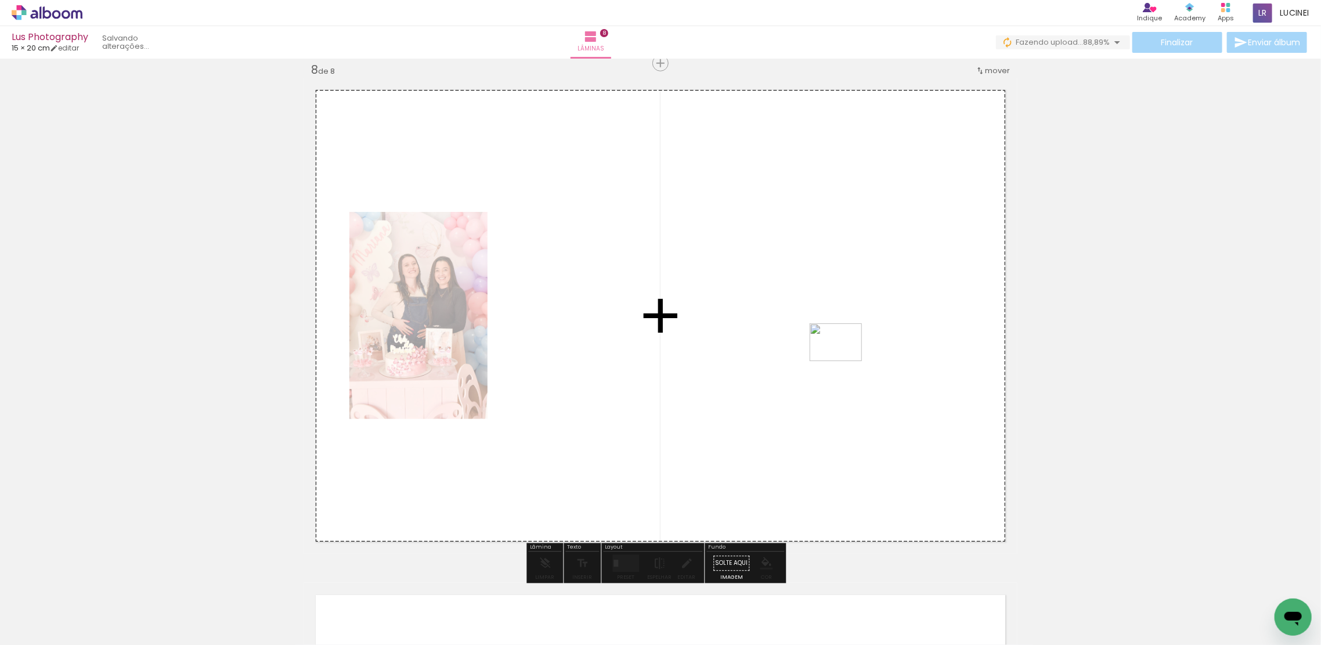
drag, startPoint x: 1213, startPoint y: 614, endPoint x: 1309, endPoint y: 628, distance: 97.4
click at [844, 358] on quentale-workspace at bounding box center [660, 322] width 1321 height 645
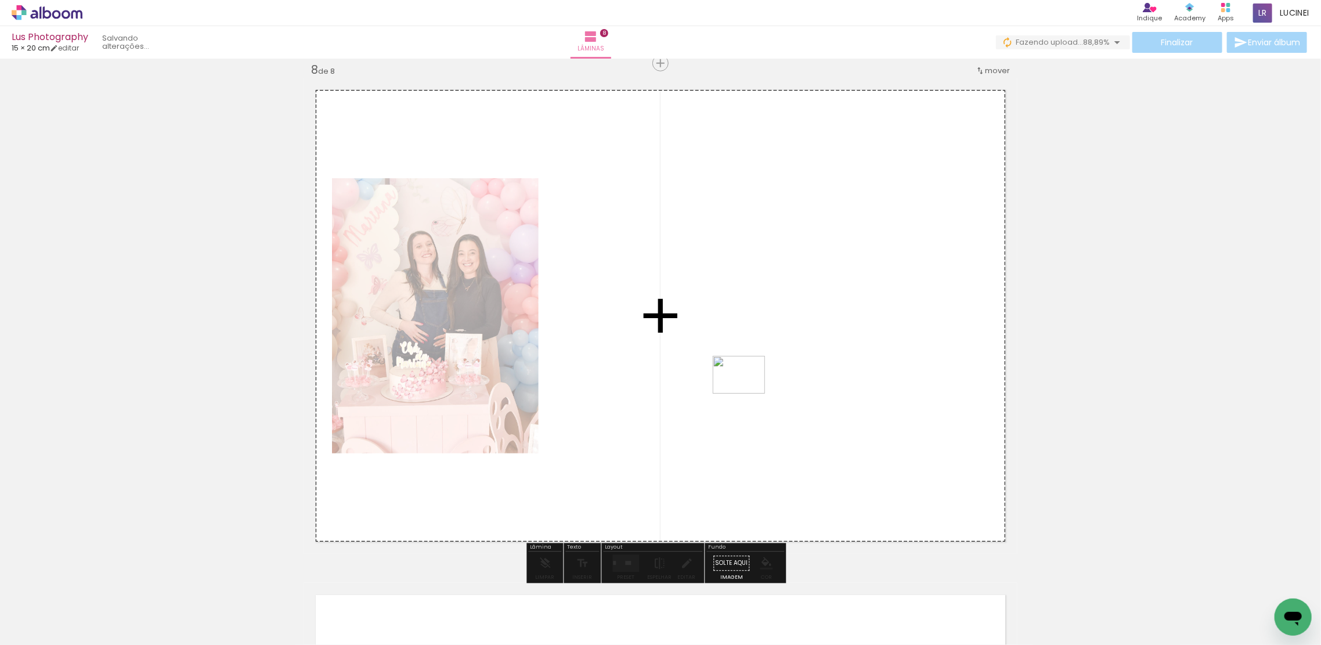
drag, startPoint x: 1226, startPoint y: 578, endPoint x: 747, endPoint y: 391, distance: 513.6
click at [747, 391] on quentale-workspace at bounding box center [660, 322] width 1321 height 645
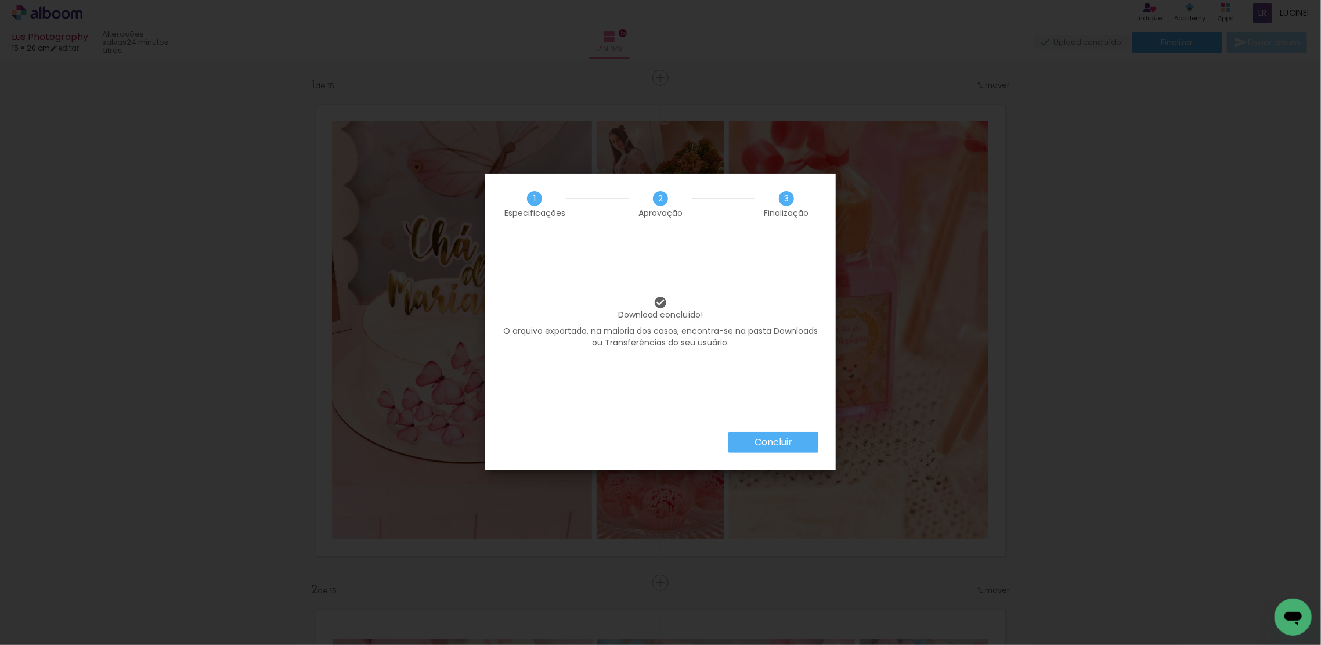
scroll to position [2785, 0]
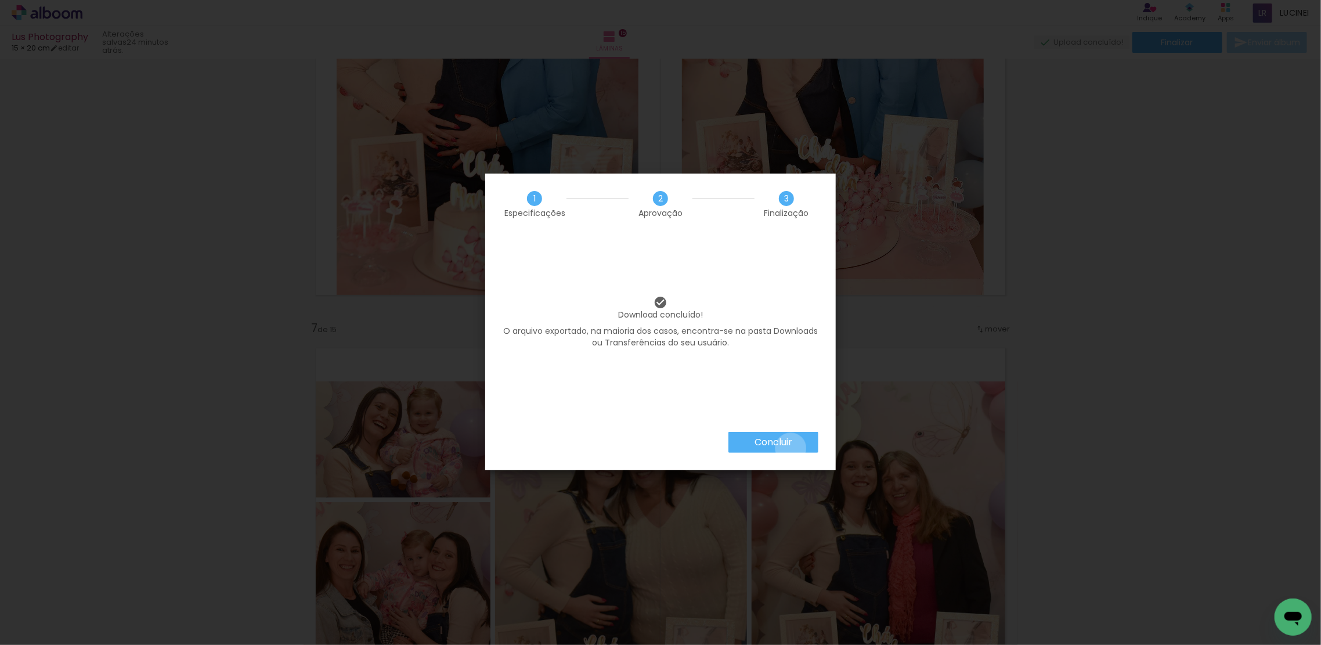
click at [790, 448] on paper-button "Concluir" at bounding box center [773, 442] width 90 height 21
